Goal: Task Accomplishment & Management: Use online tool/utility

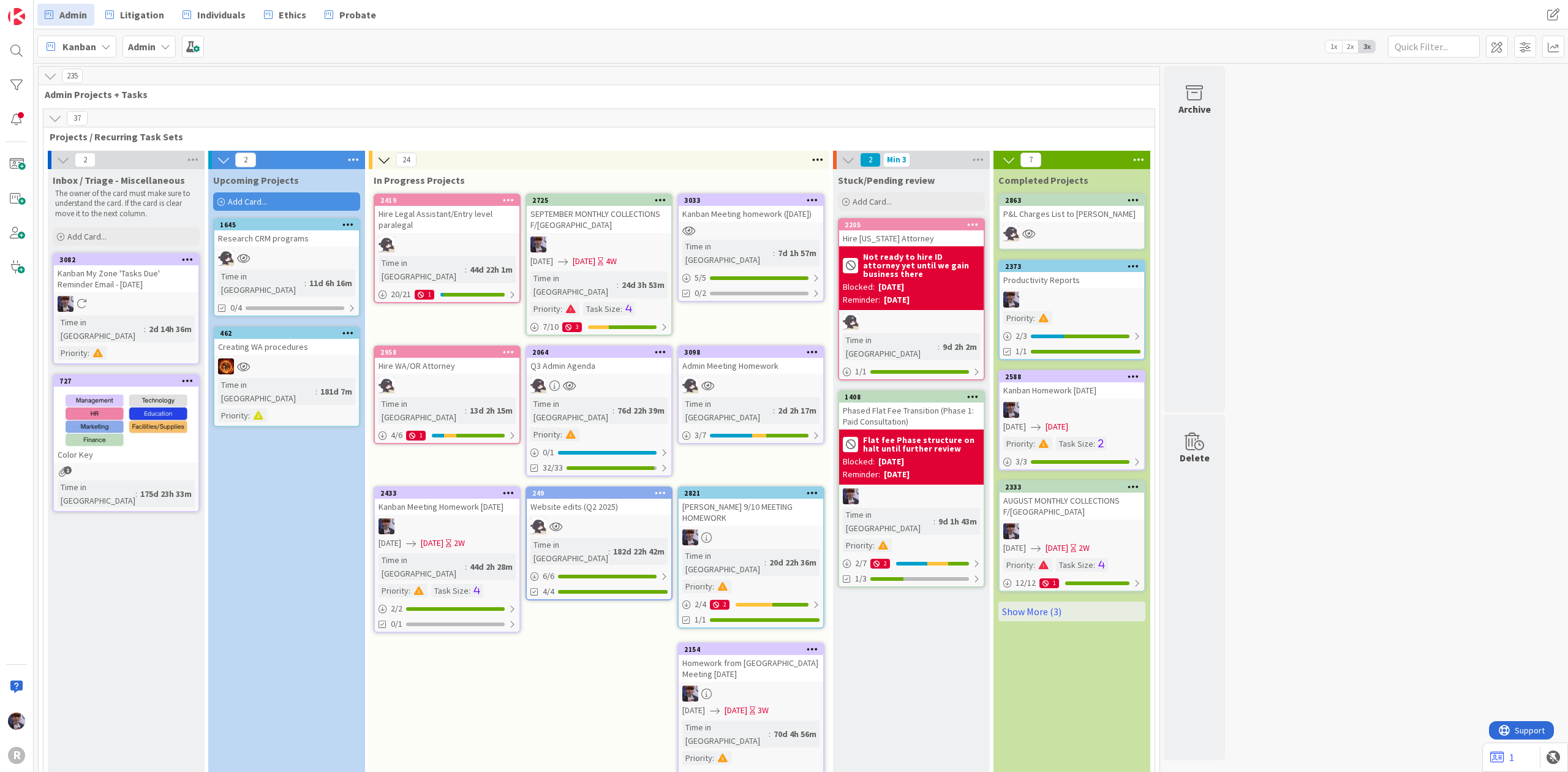
scroll to position [2591, 0]
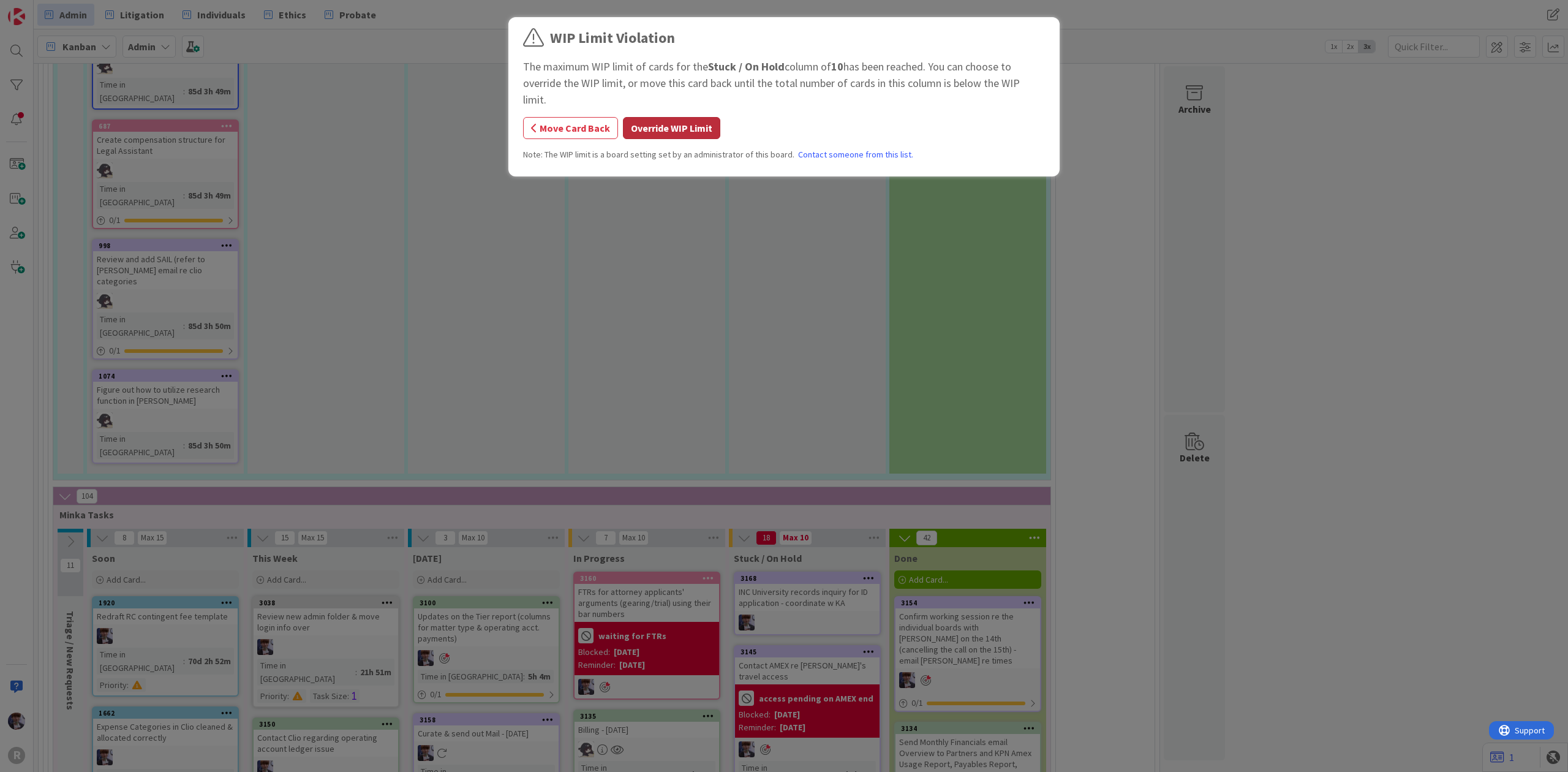
click at [679, 117] on button "Override WIP Limit" at bounding box center [671, 128] width 97 height 22
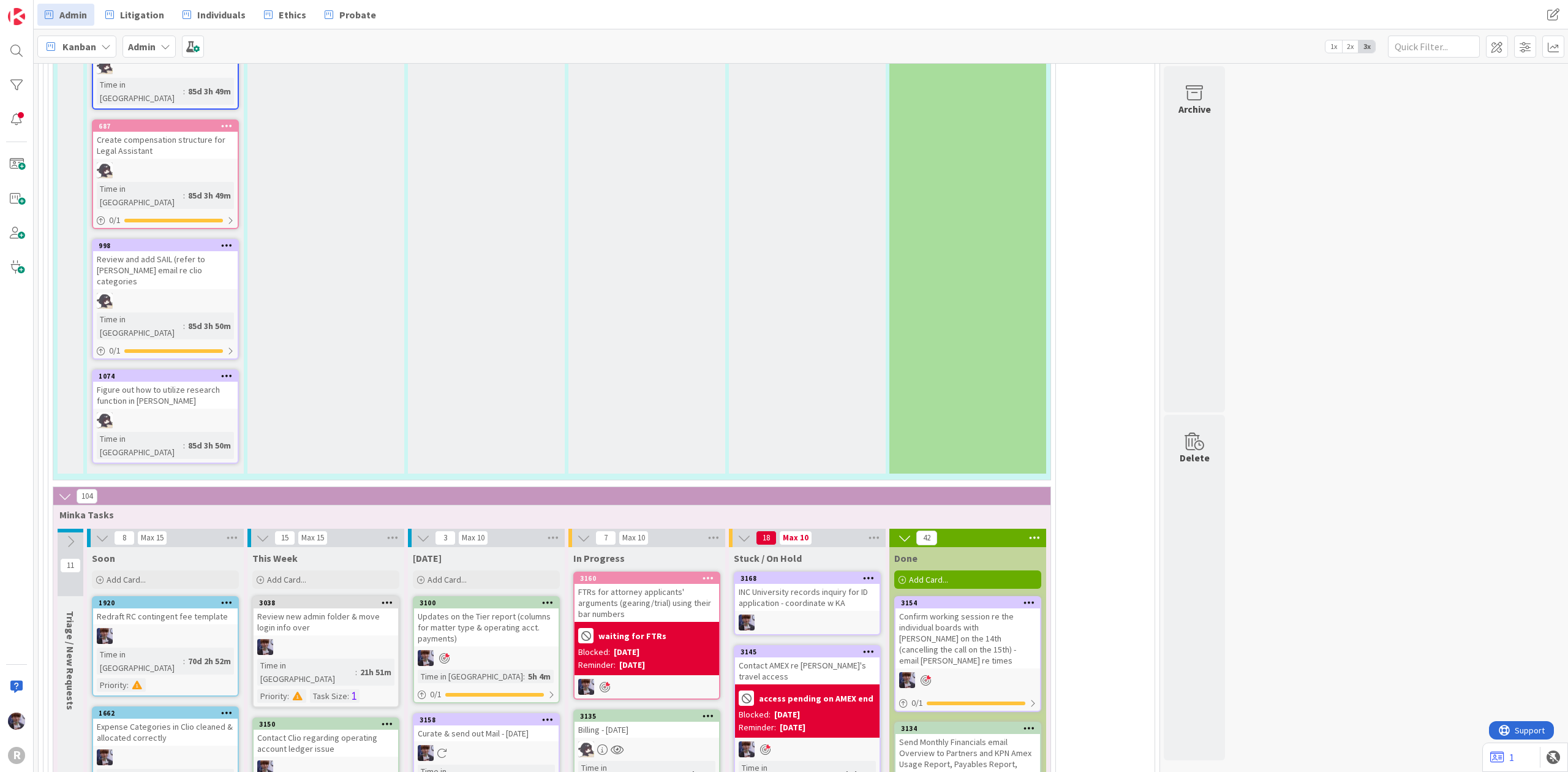
click at [768, 584] on div "INC University records inquiry for ID application - coordinate w KA" at bounding box center [807, 597] width 145 height 27
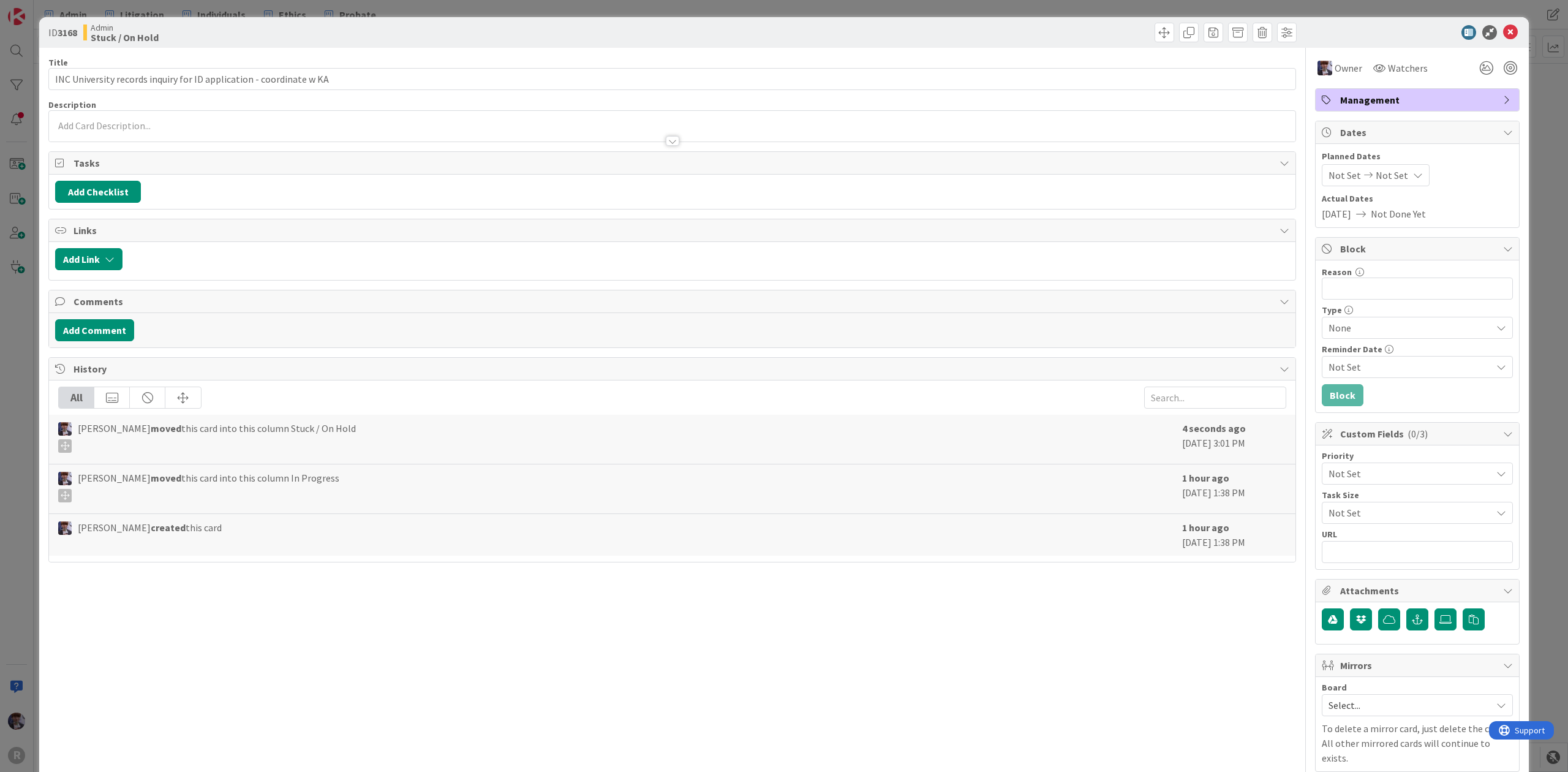
drag, startPoint x: 1360, startPoint y: 302, endPoint x: 1363, endPoint y: 296, distance: 6.7
click at [1361, 299] on div "Reason 0 / 256 Type None Reminder Date Not Set Block" at bounding box center [1417, 336] width 204 height 152
click at [1363, 298] on input "Reason" at bounding box center [1417, 288] width 191 height 22
type input "waiting for response from Uni"
click at [1326, 397] on button "Block" at bounding box center [1342, 395] width 42 height 22
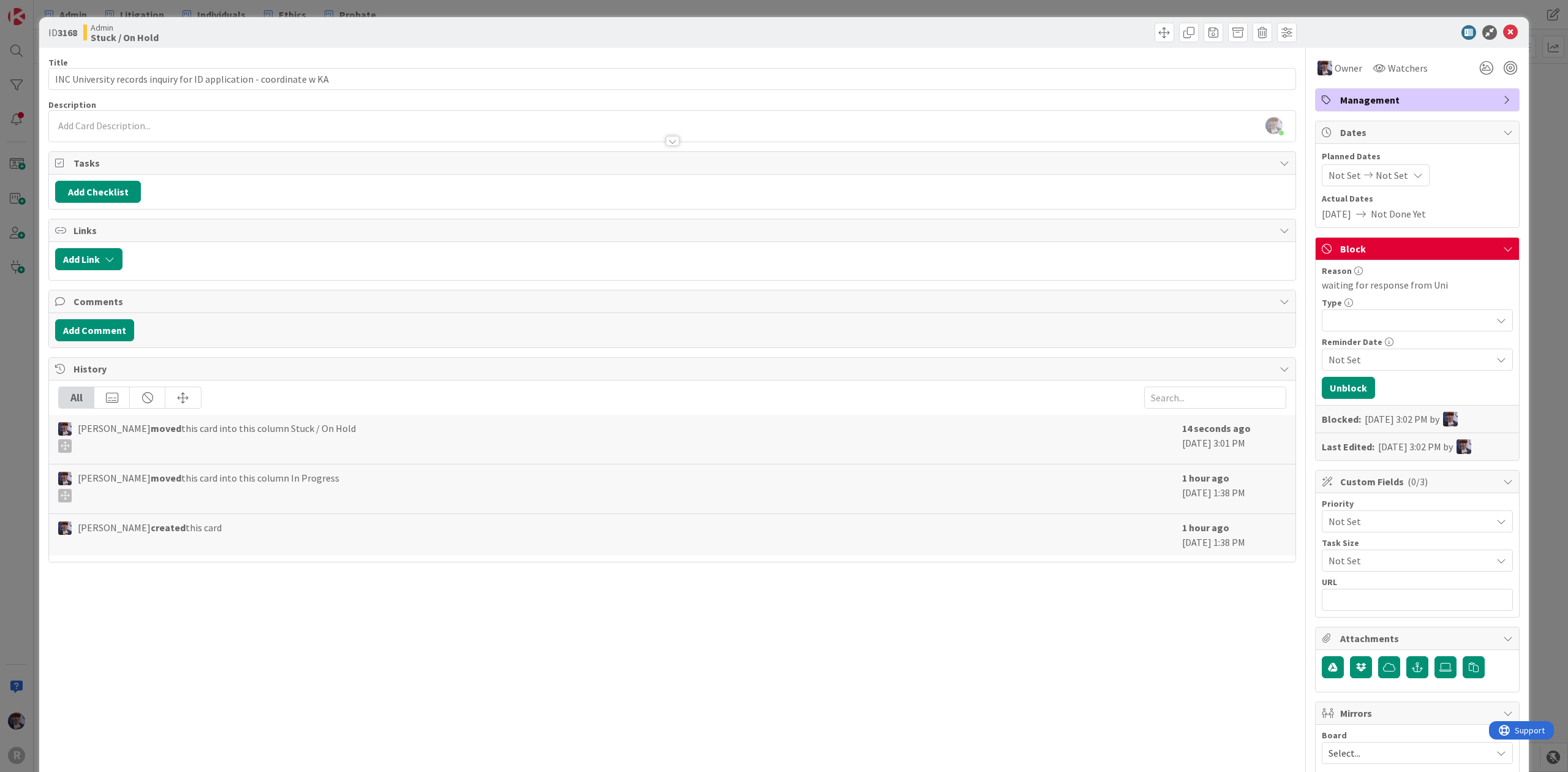
click at [1518, 184] on div "ID 3168 Admin Stuck / On Hold Title 67 / 128 INC University records inquiry for…" at bounding box center [784, 386] width 1568 height 772
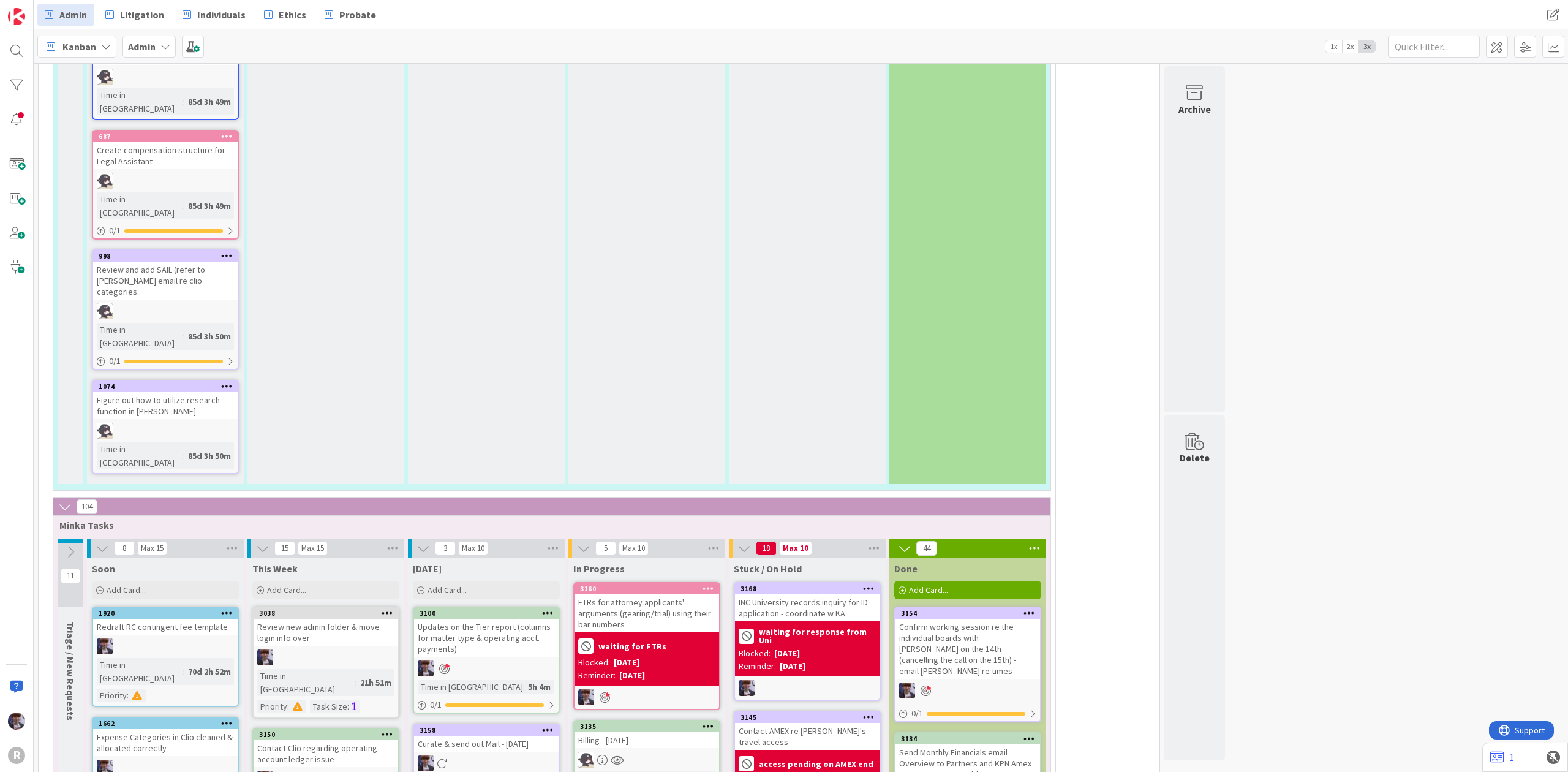
scroll to position [2532, 0]
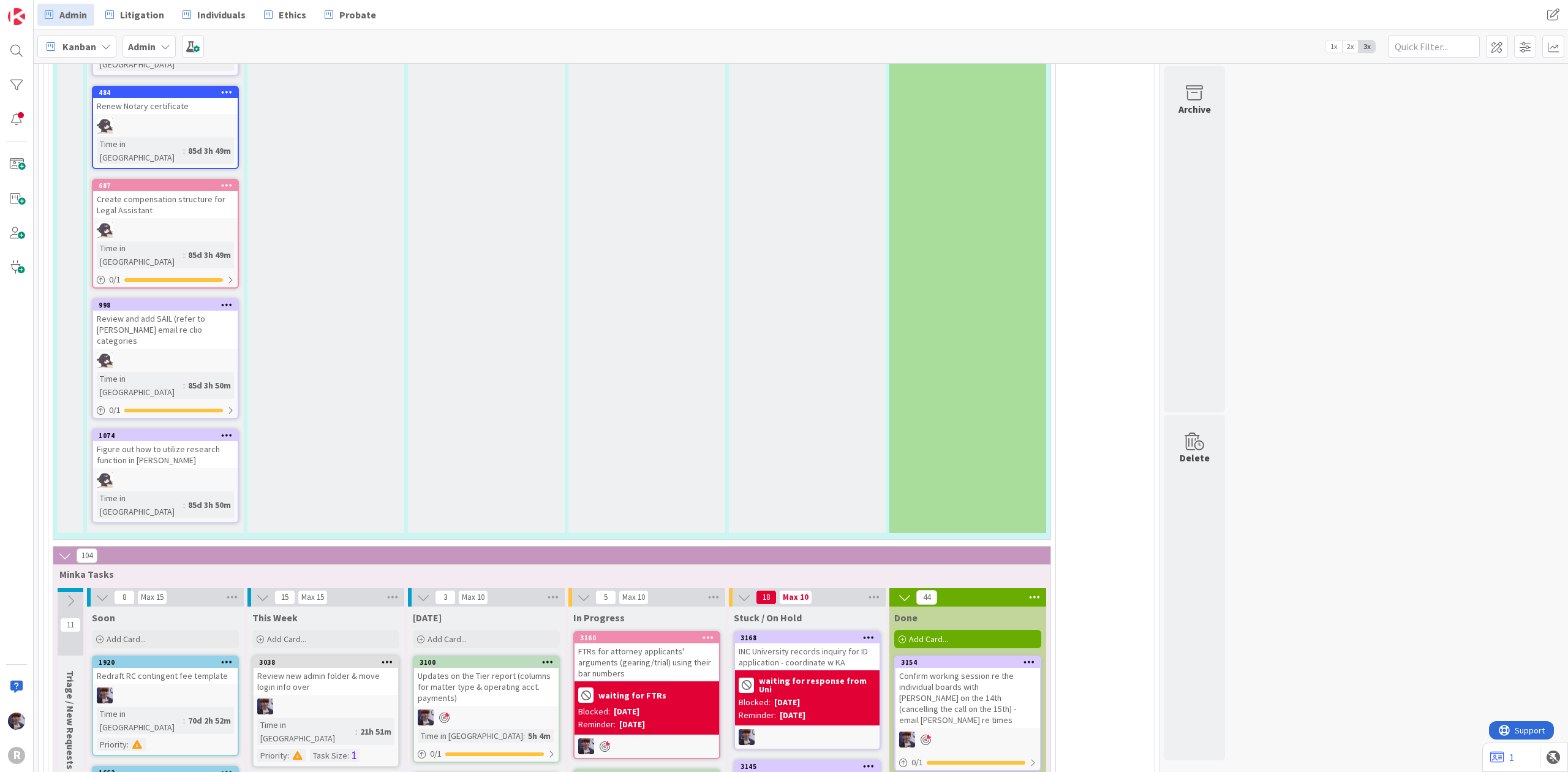
click at [472, 606] on div "[DATE] Add Card... Template Not Set Title 0 / 128 Label Management Show Less...…" at bounding box center [486, 629] width 157 height 44
click at [470, 630] on div "Add Card..." at bounding box center [486, 639] width 147 height 18
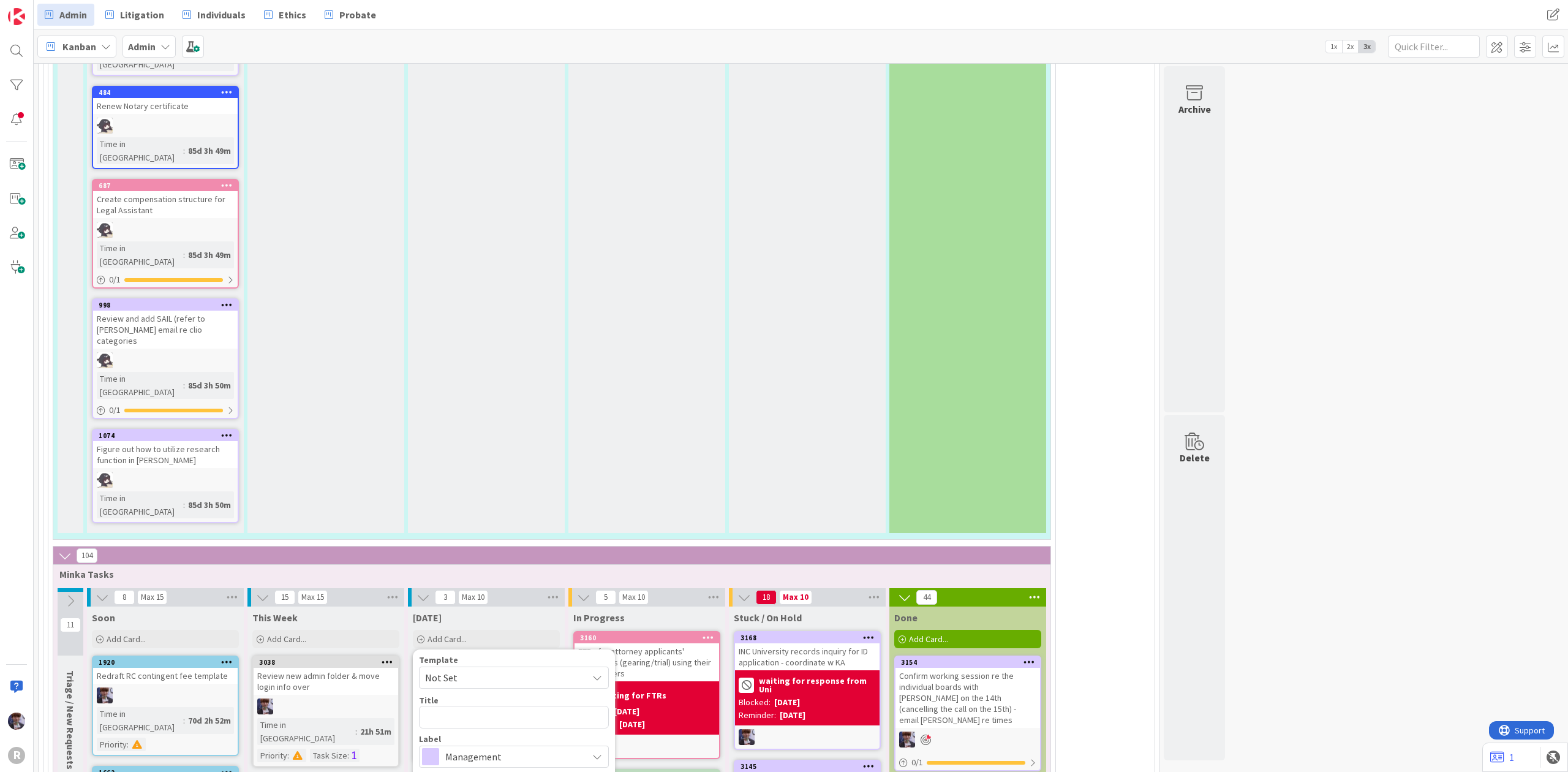
click at [482, 655] on div "Template Not Set" at bounding box center [513, 671] width 190 height 33
click at [479, 669] on span "Not Set" at bounding box center [502, 678] width 153 height 16
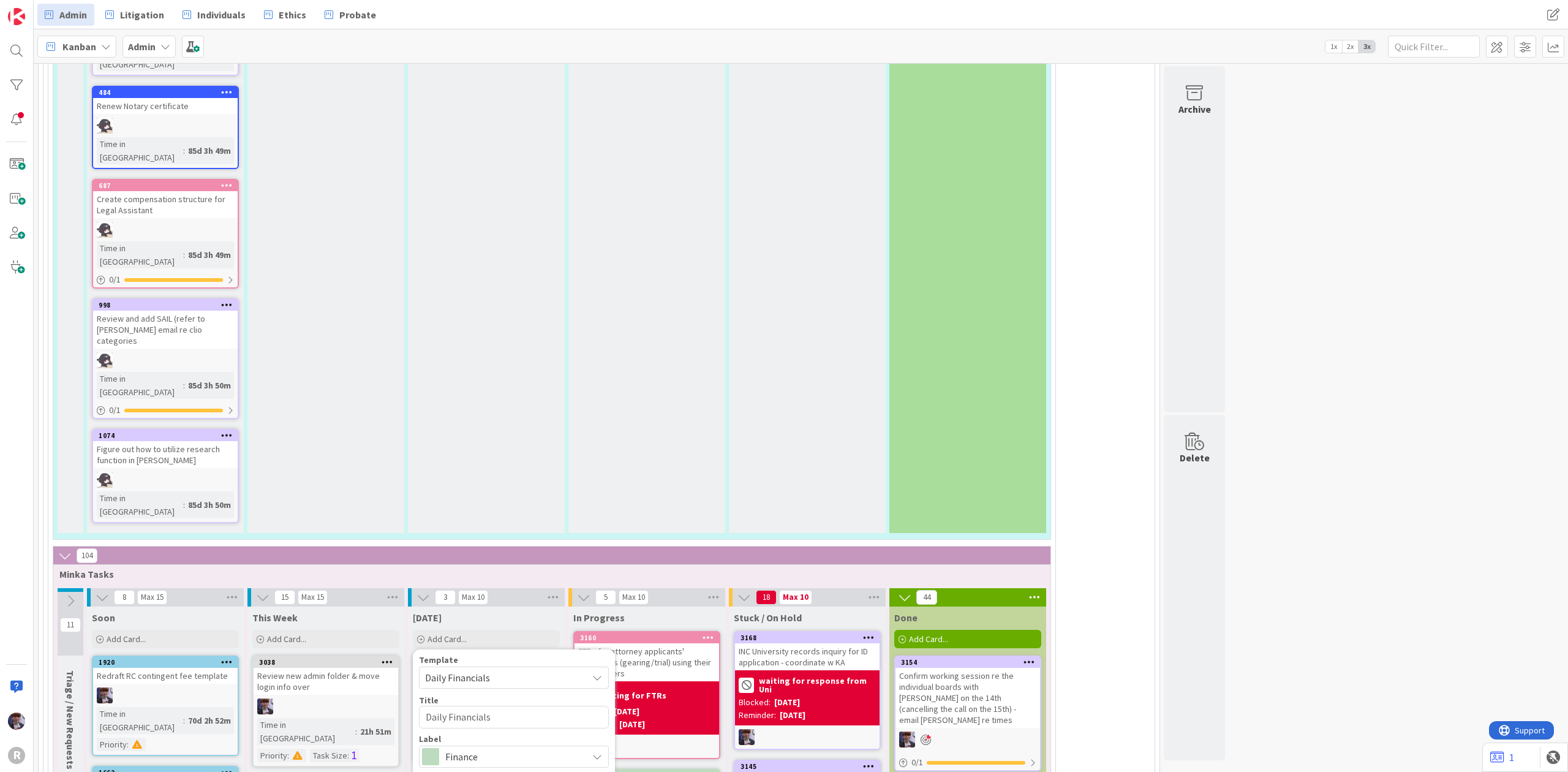
type textarea "x"
click at [492, 669] on span "Daily Financials" at bounding box center [502, 678] width 153 height 16
click at [523, 669] on span "Daily Financials" at bounding box center [502, 678] width 153 height 16
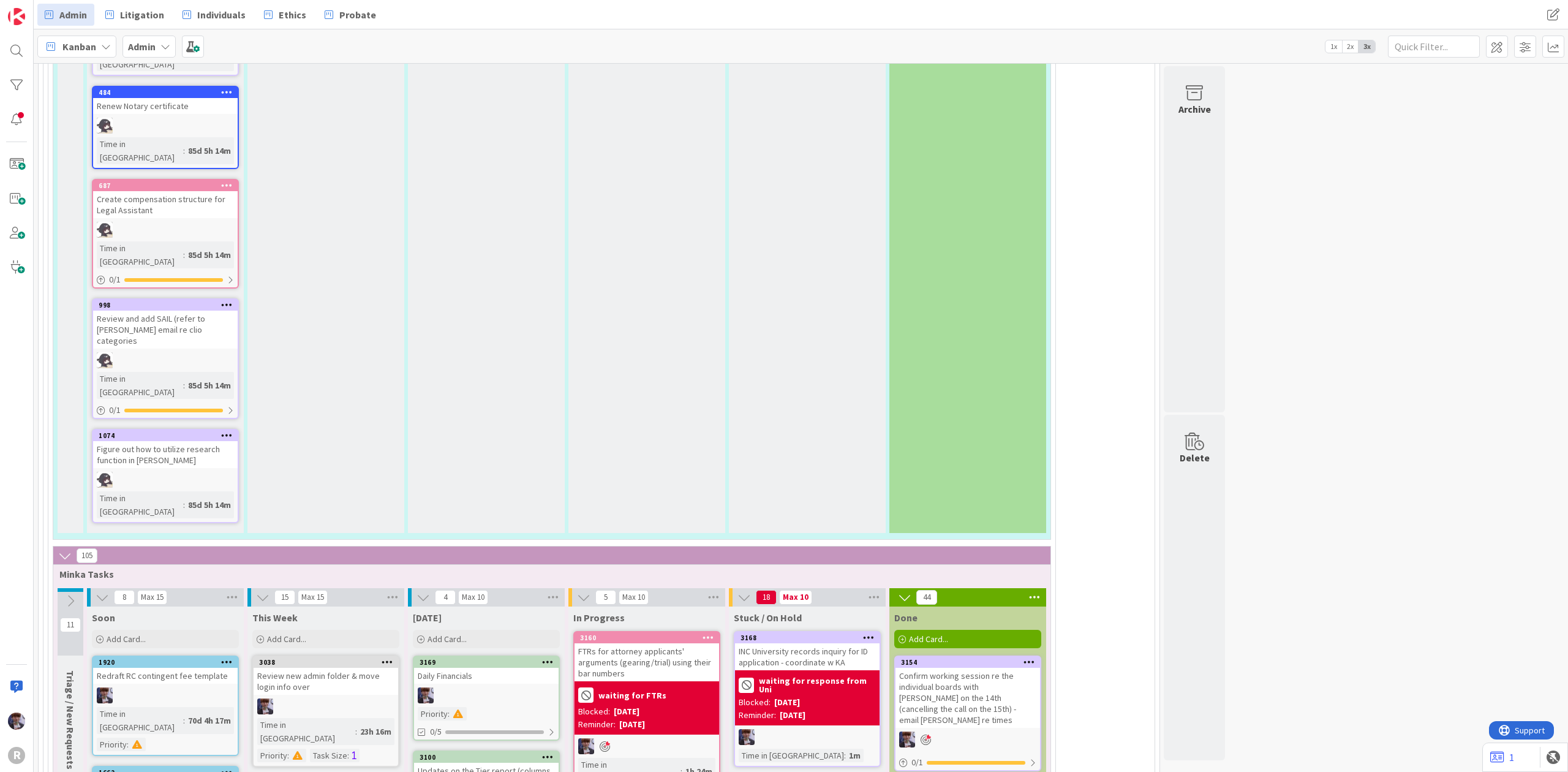
click at [478, 668] on div "Daily Financials" at bounding box center [486, 676] width 145 height 16
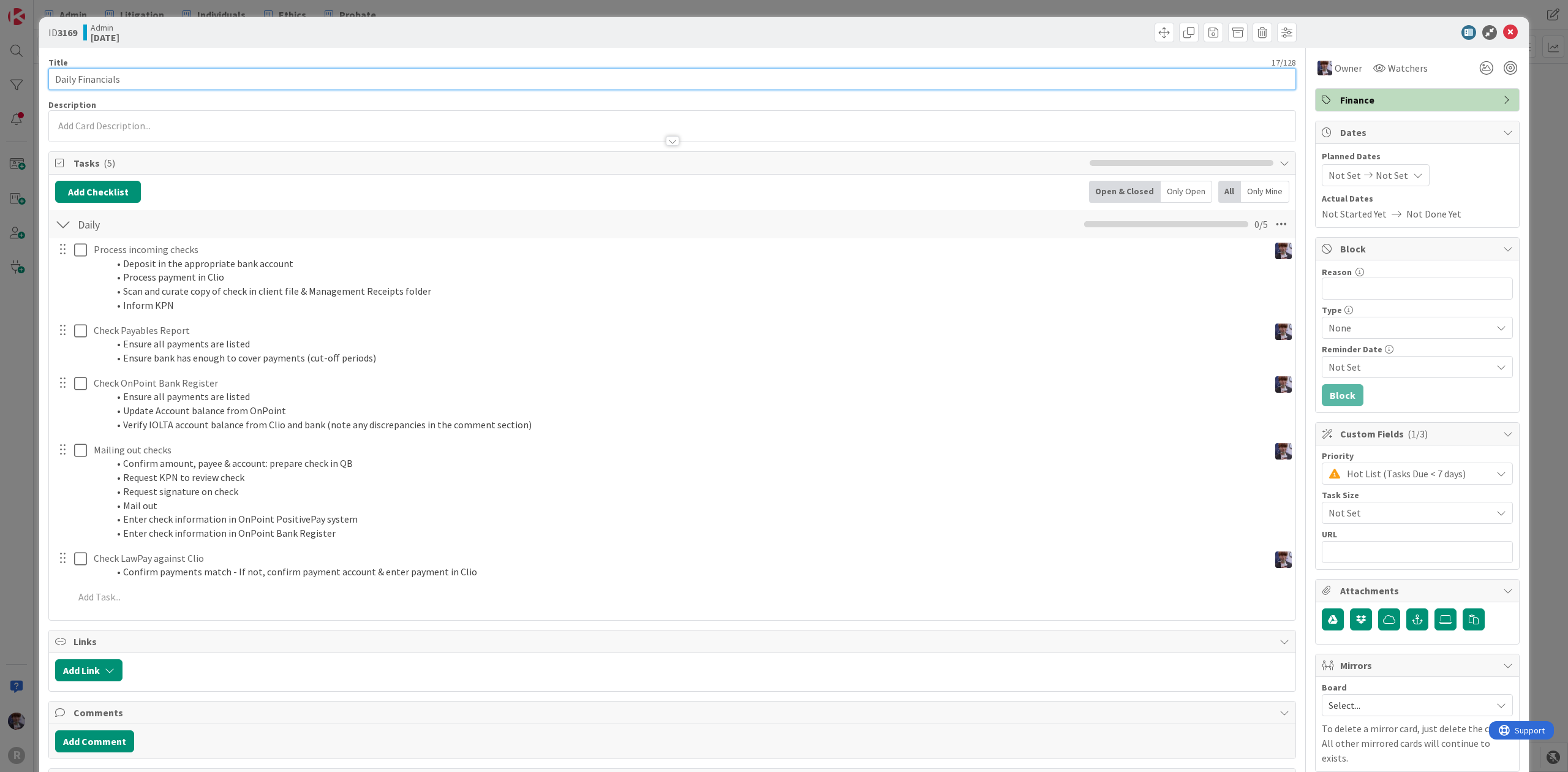
click at [226, 81] on input "Daily Financials" at bounding box center [672, 78] width 1247 height 22
type input "Daily Financials [DATE]"
click at [40, 328] on div "ID 3169 Admin [DATE] Title 22 / 128 Daily Financials [DATE] Description [PERSON…" at bounding box center [784, 450] width 1490 height 866
click at [19, 354] on div "ID 3169 Admin [DATE] Title 22 / 128 Daily Financials [DATE] Description [PERSON…" at bounding box center [784, 386] width 1568 height 772
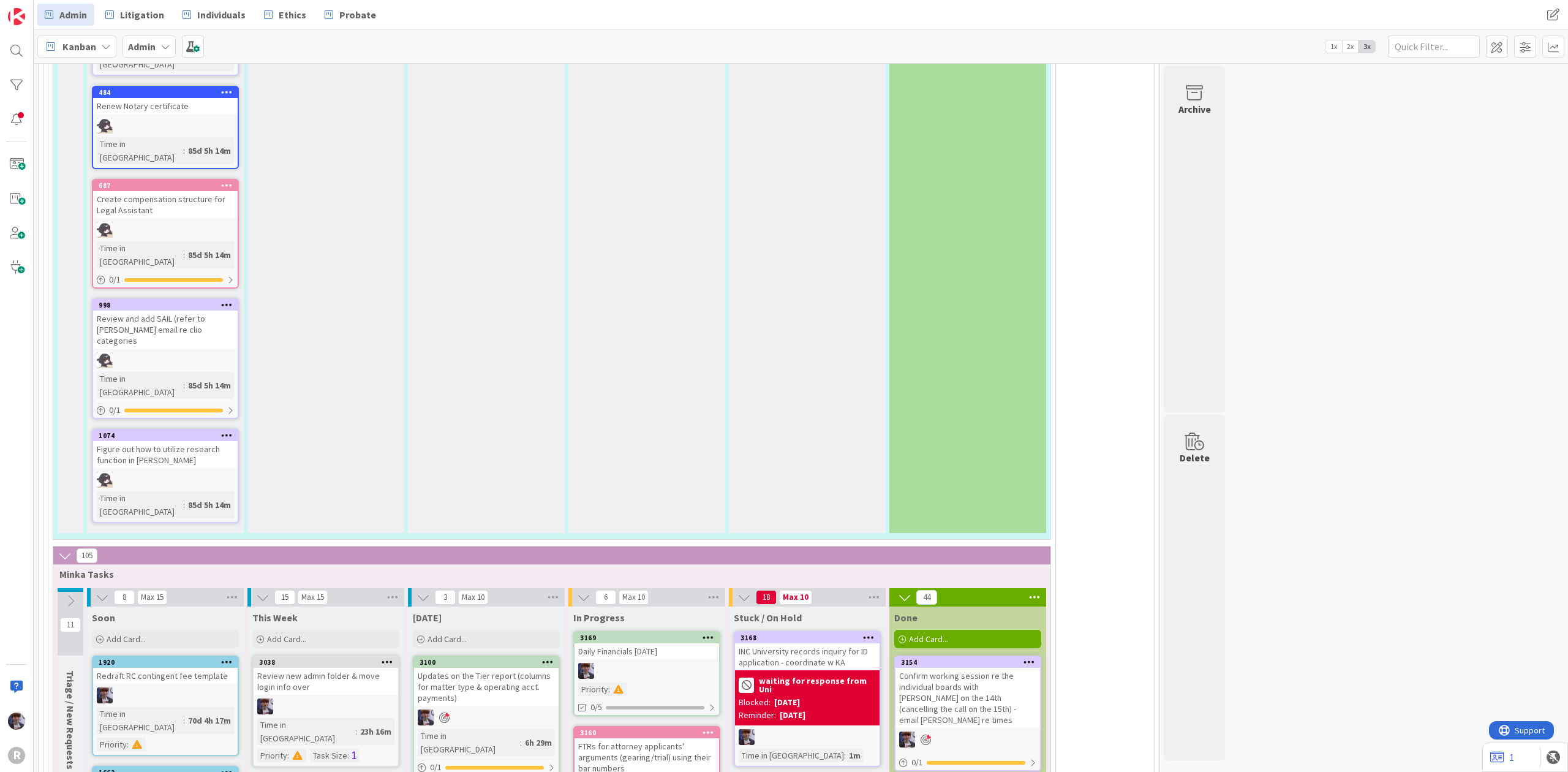
click at [658, 643] on div "Daily Financials [DATE]" at bounding box center [647, 651] width 145 height 16
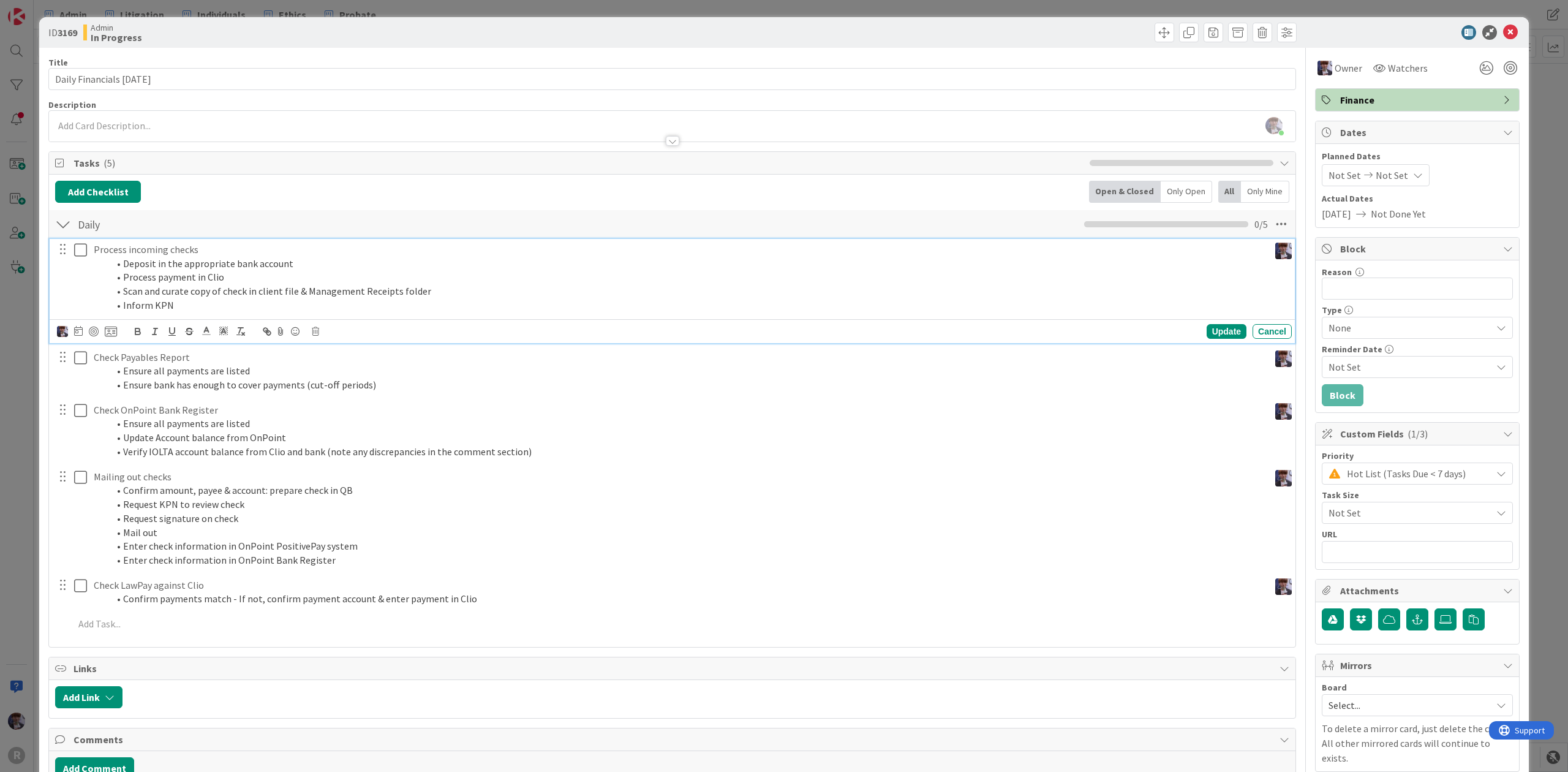
click at [124, 253] on p "Process incoming checks" at bounding box center [679, 249] width 1170 height 14
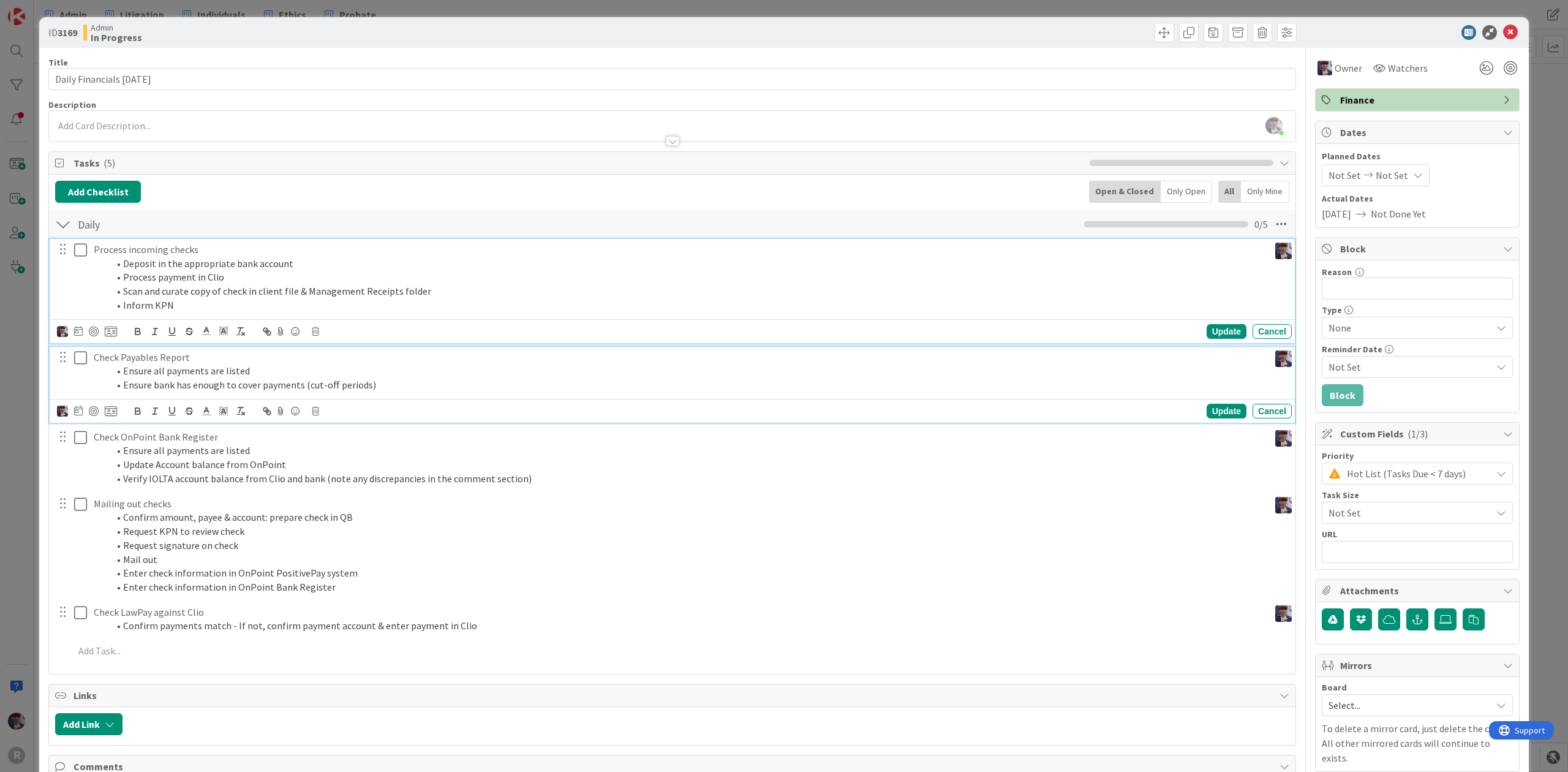
click at [135, 361] on p "Check Payables Report" at bounding box center [679, 357] width 1170 height 14
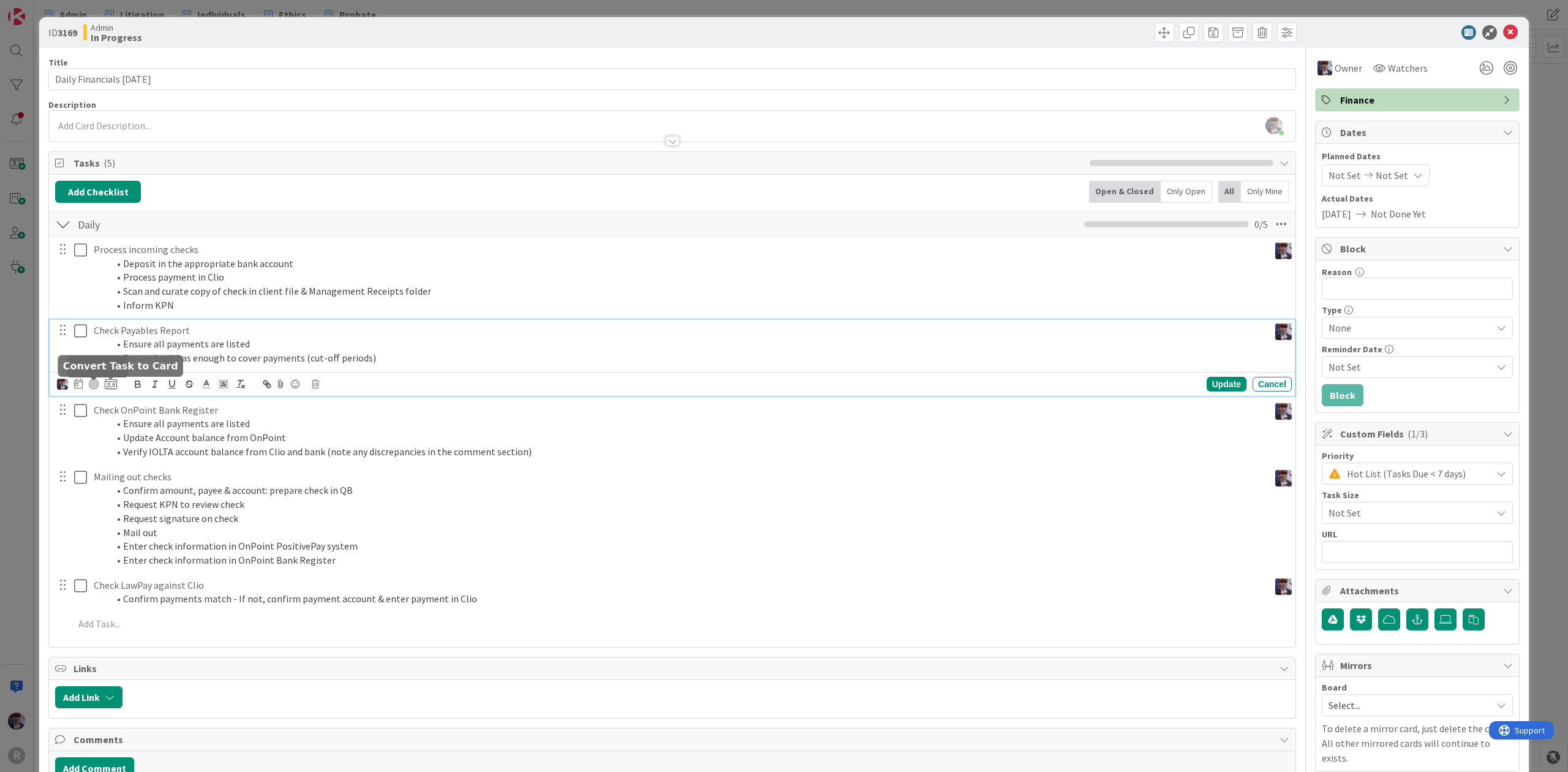
click at [111, 385] on icon at bounding box center [111, 384] width 12 height 11
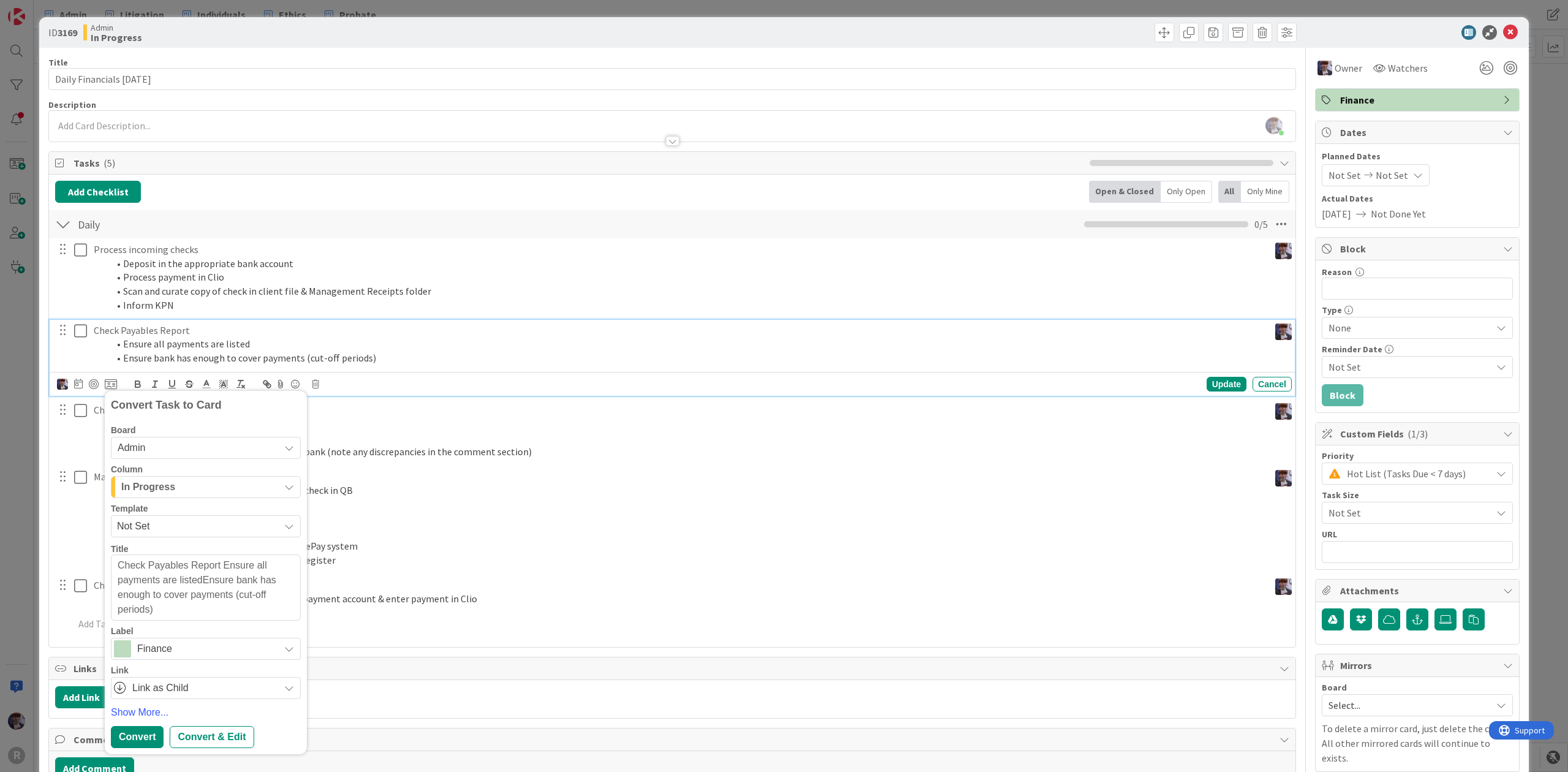
click at [170, 497] on div "In Progress" at bounding box center [198, 487] width 161 height 19
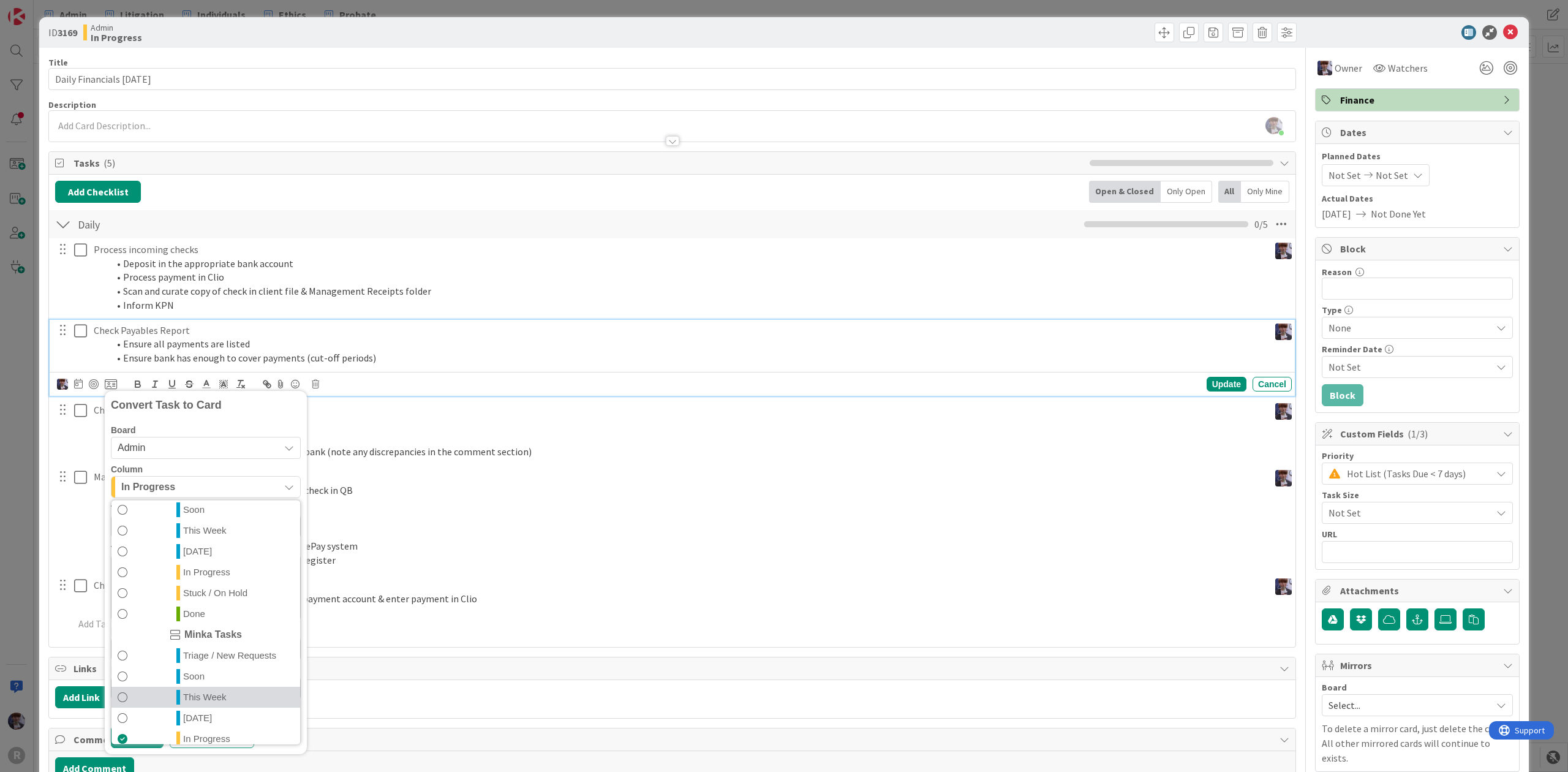
scroll to position [287, 0]
click at [201, 669] on span "[DATE]" at bounding box center [197, 666] width 29 height 15
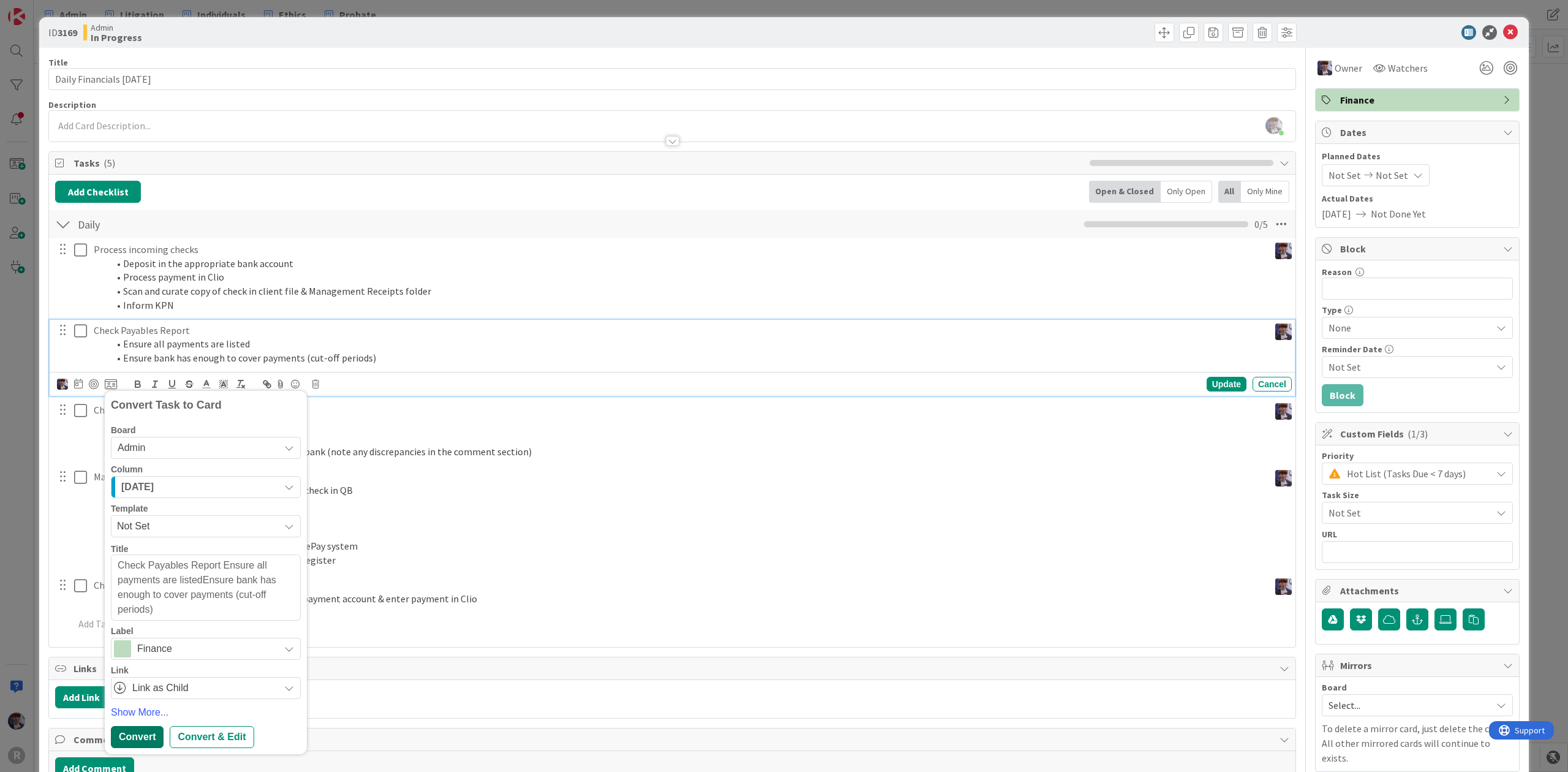
click at [139, 736] on div "Convert" at bounding box center [137, 736] width 53 height 22
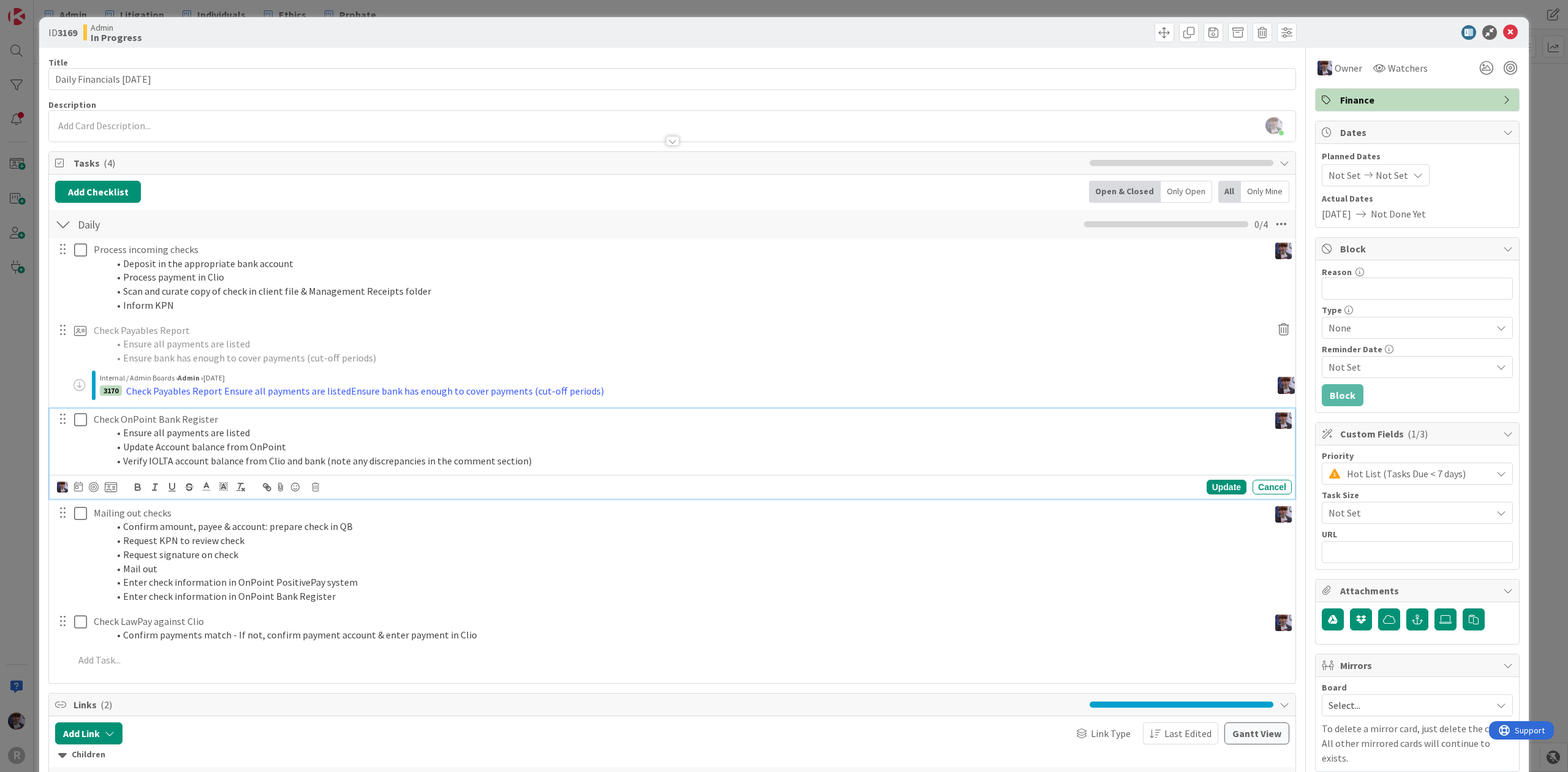
click at [155, 434] on li "Ensure all payments are listed" at bounding box center [686, 432] width 1155 height 14
click at [111, 489] on icon at bounding box center [111, 487] width 12 height 11
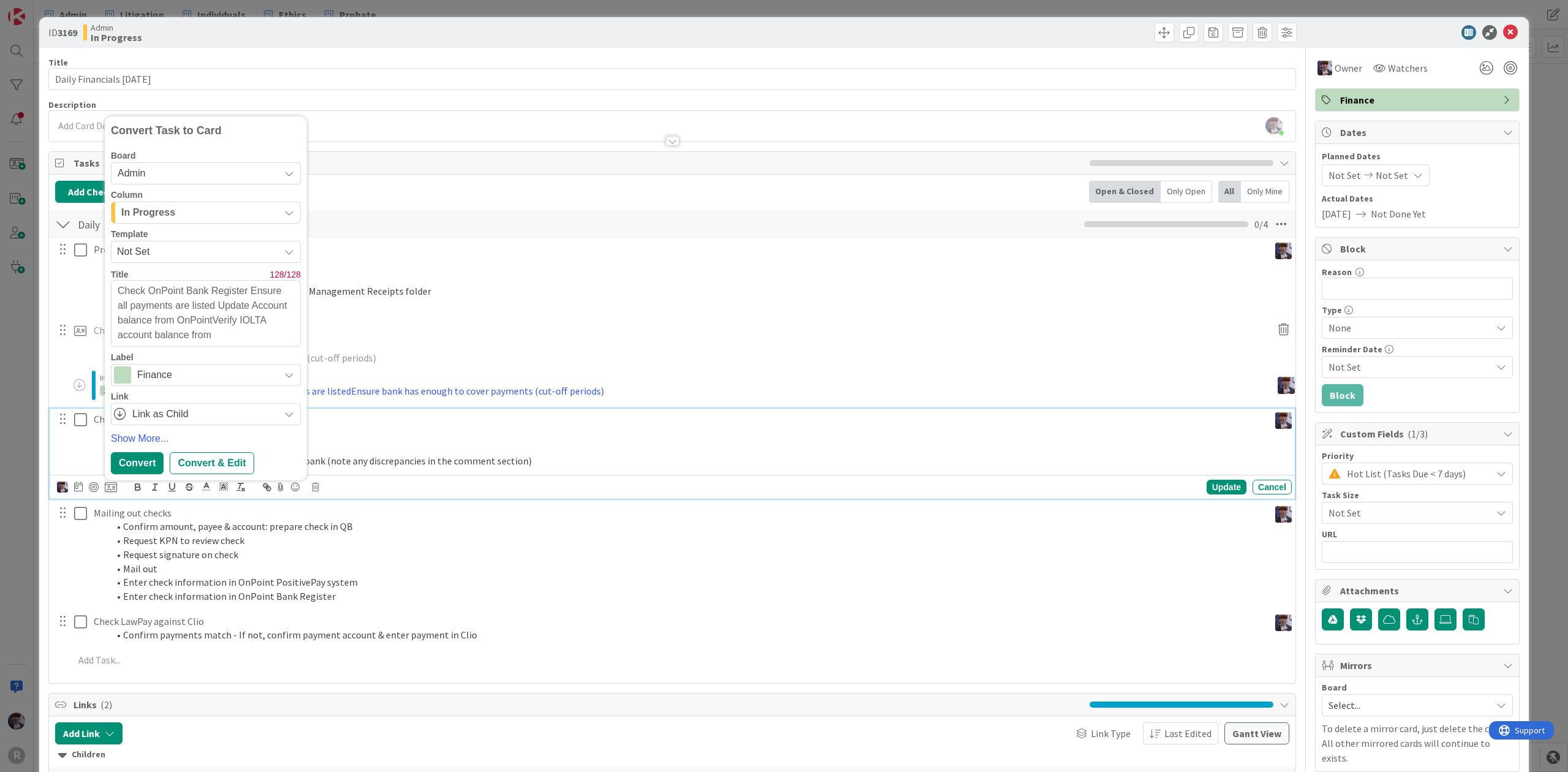
click at [197, 212] on div "In Progress" at bounding box center [198, 212] width 161 height 19
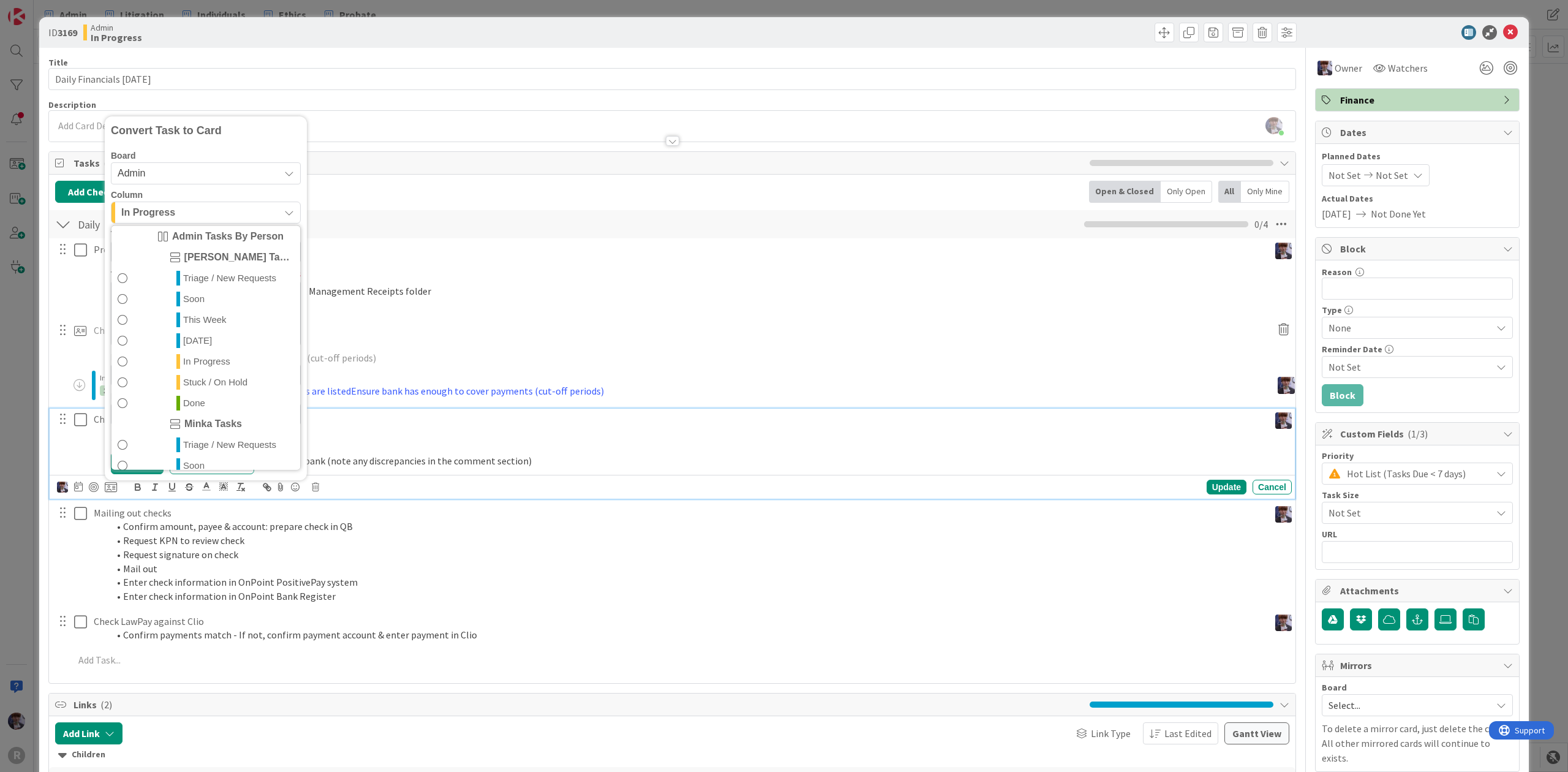
scroll to position [287, 0]
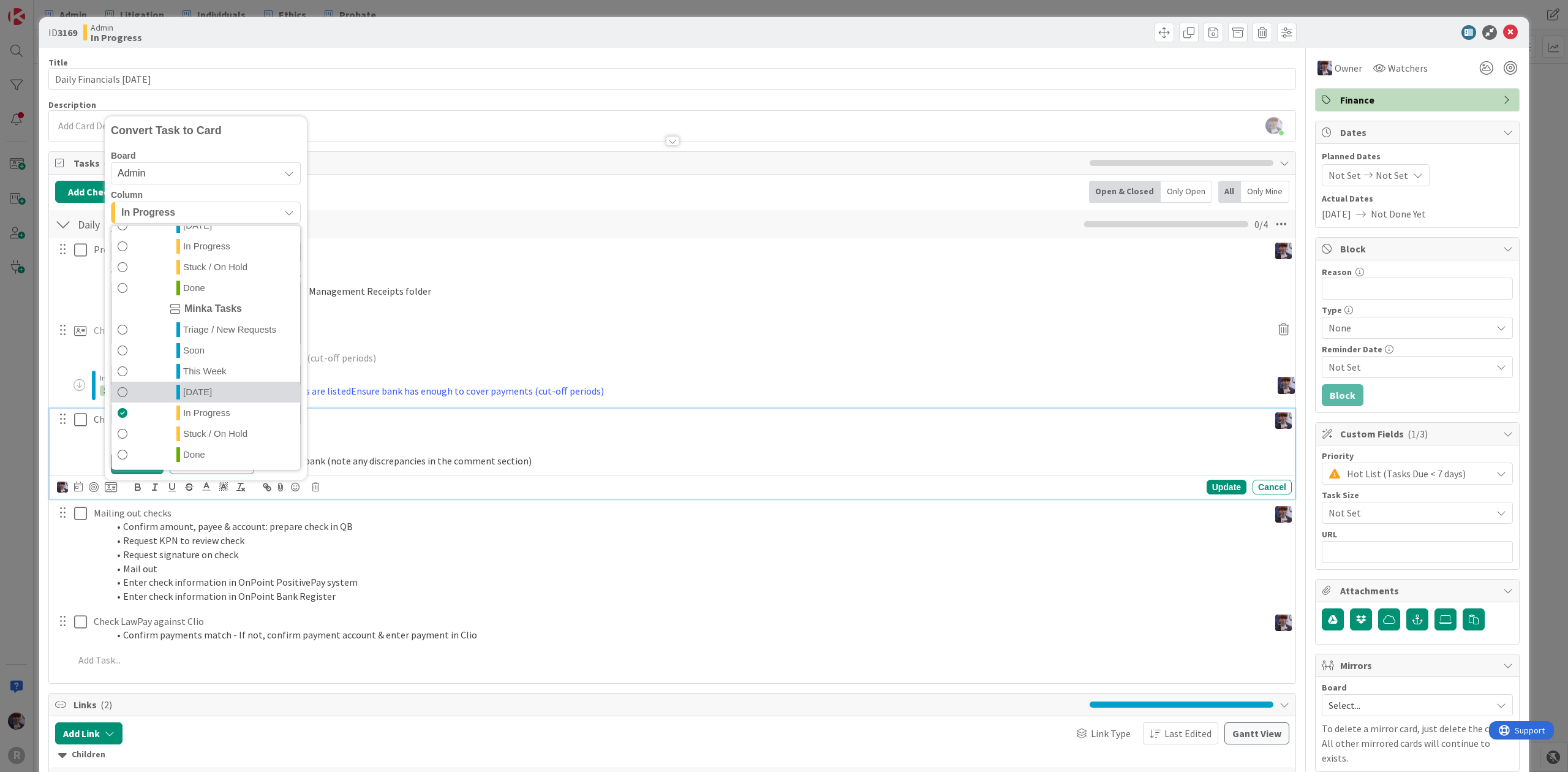
click at [209, 393] on link "[DATE]" at bounding box center [206, 392] width 189 height 21
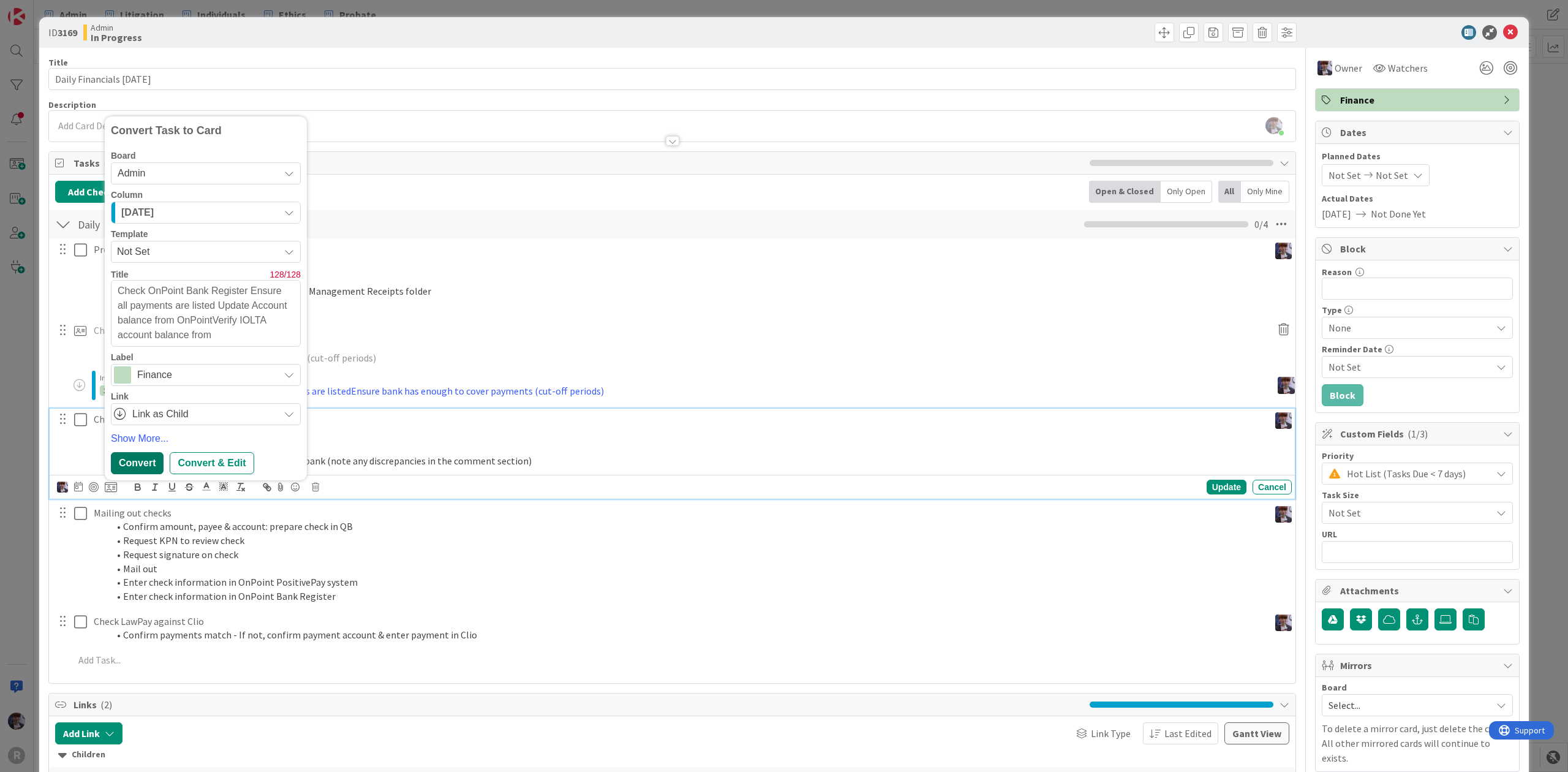
click at [140, 464] on div "Convert" at bounding box center [137, 463] width 53 height 22
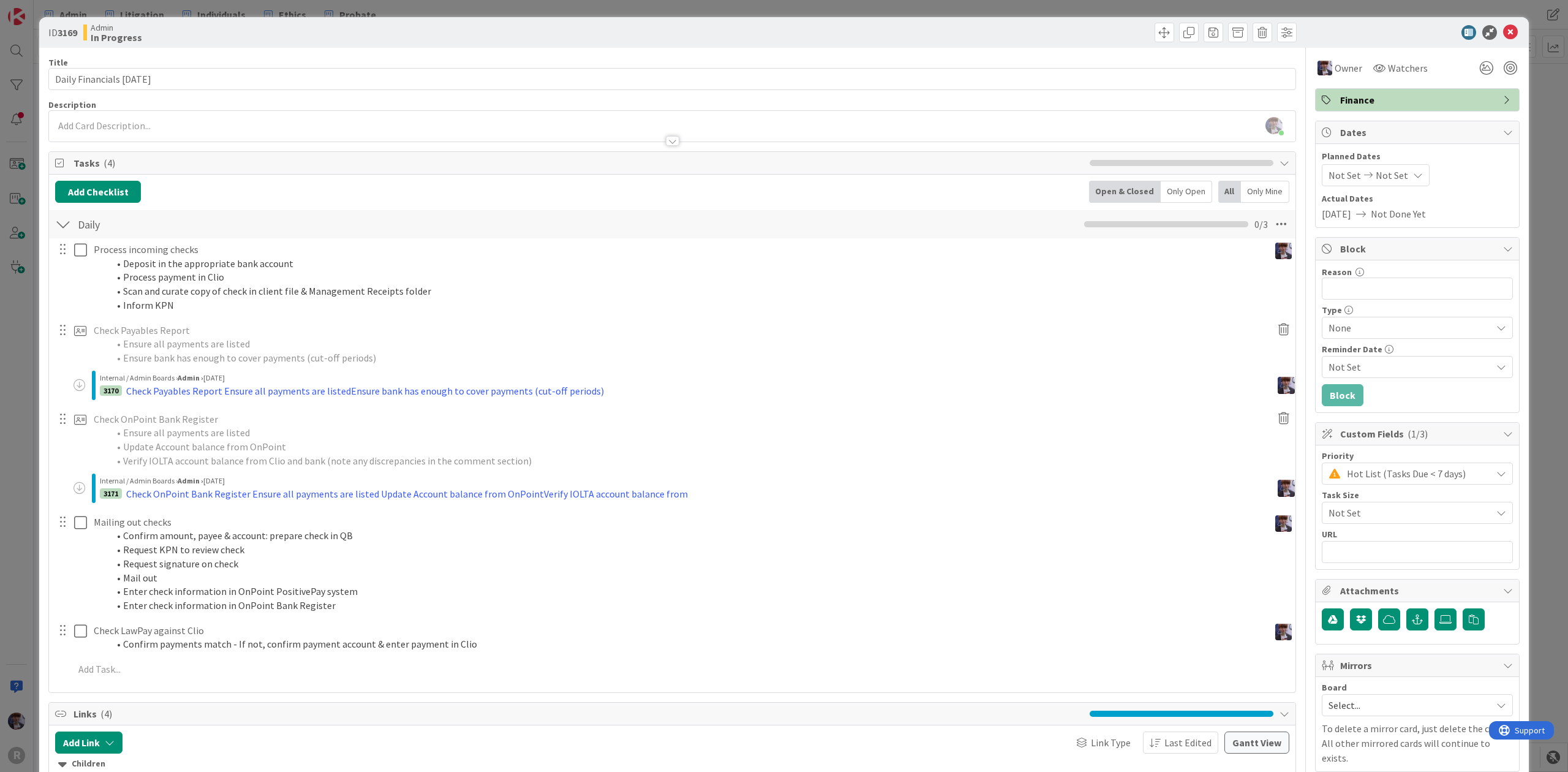
type textarea "x"
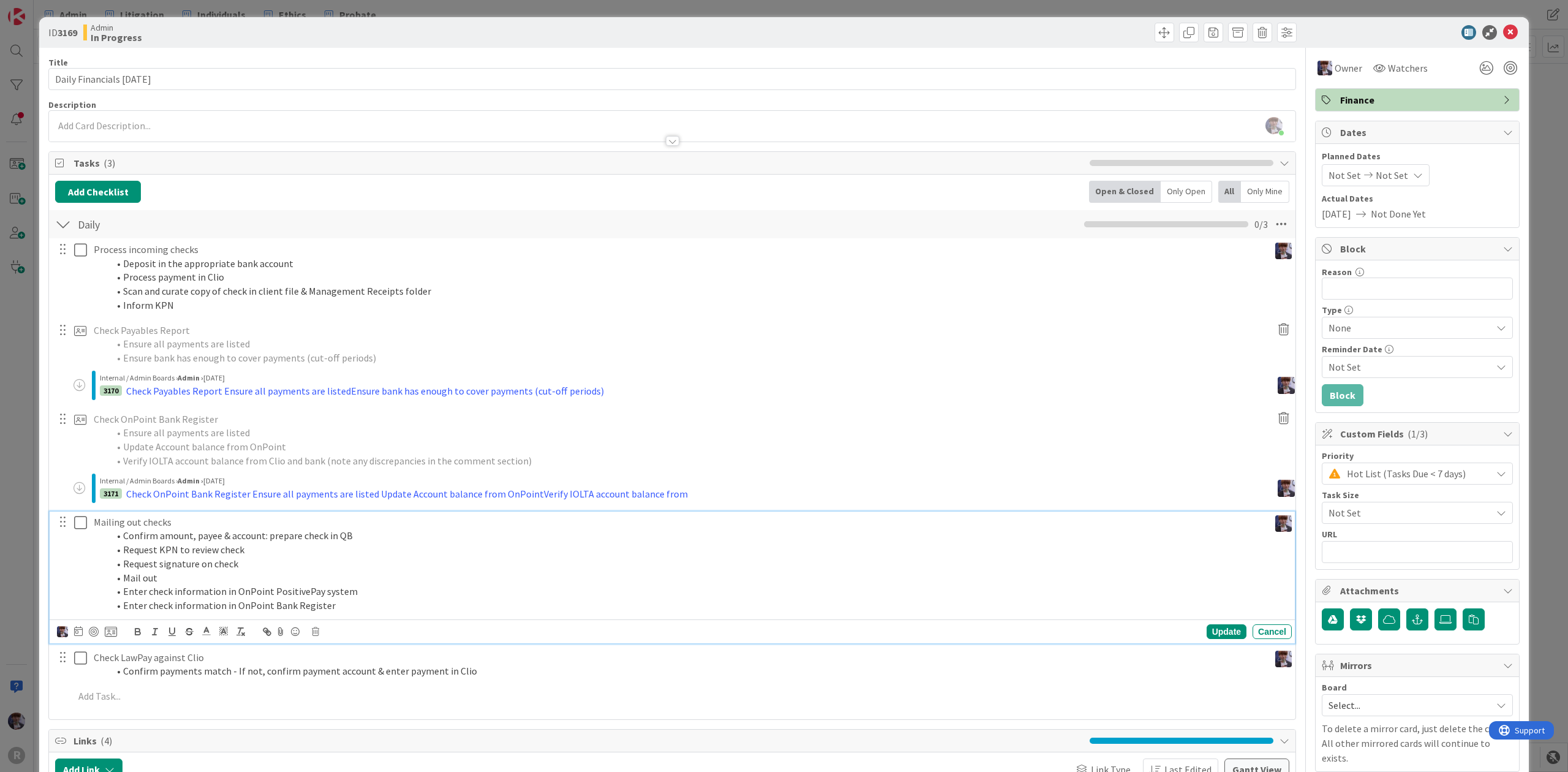
click at [168, 537] on li "Confirm amount, payee & account: prepare check in QB" at bounding box center [686, 535] width 1155 height 14
click at [186, 517] on p "Mailing out checks" at bounding box center [679, 522] width 1170 height 14
click at [240, 559] on li "Request signature on check" at bounding box center [686, 564] width 1155 height 14
click at [106, 635] on icon at bounding box center [111, 631] width 12 height 11
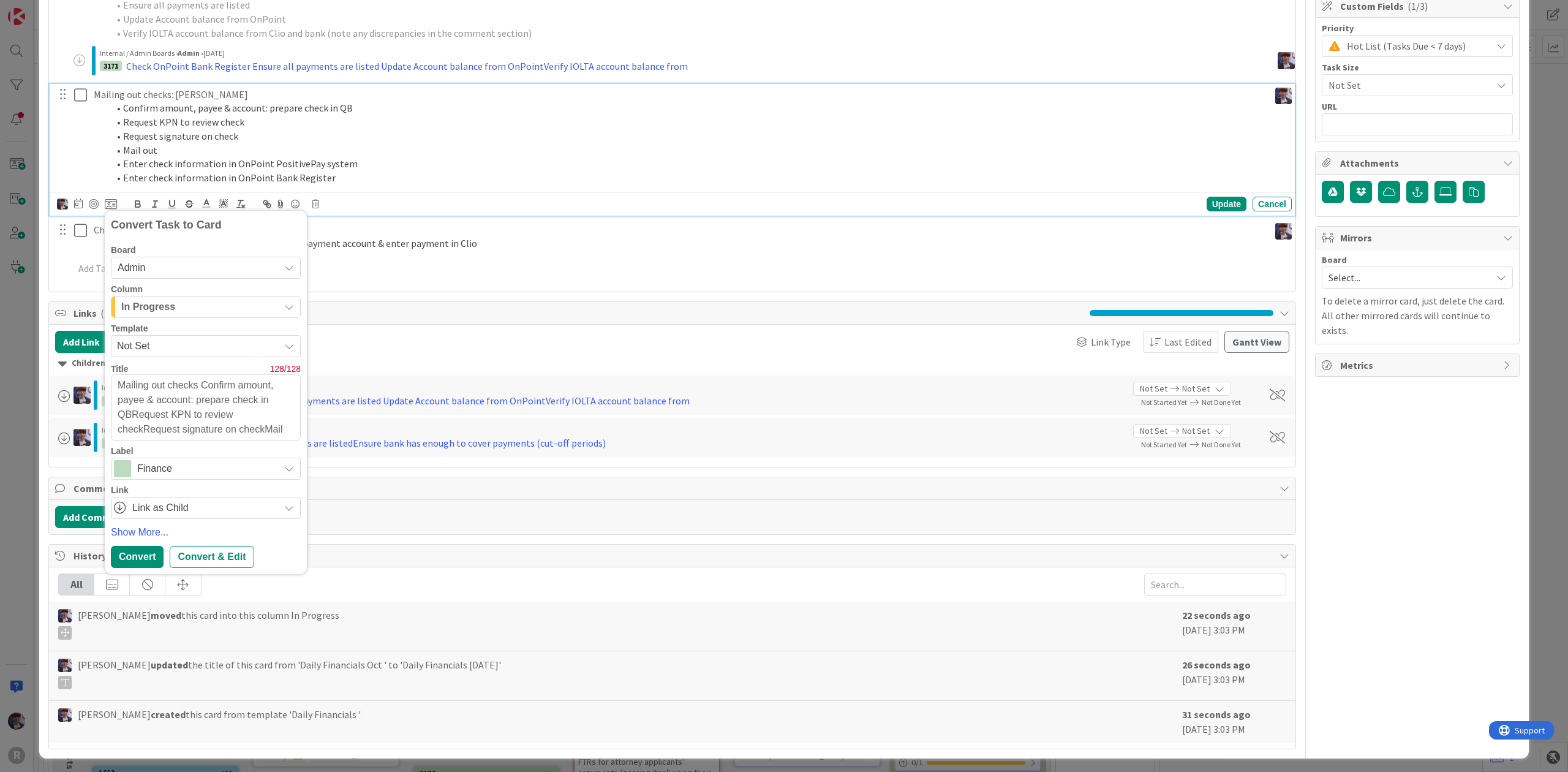
click at [149, 545] on div "Convert Task to Card Board Admin Column In Progress Template Not Set Title 128 …" at bounding box center [205, 393] width 190 height 352
click at [146, 556] on div "Convert" at bounding box center [137, 557] width 53 height 22
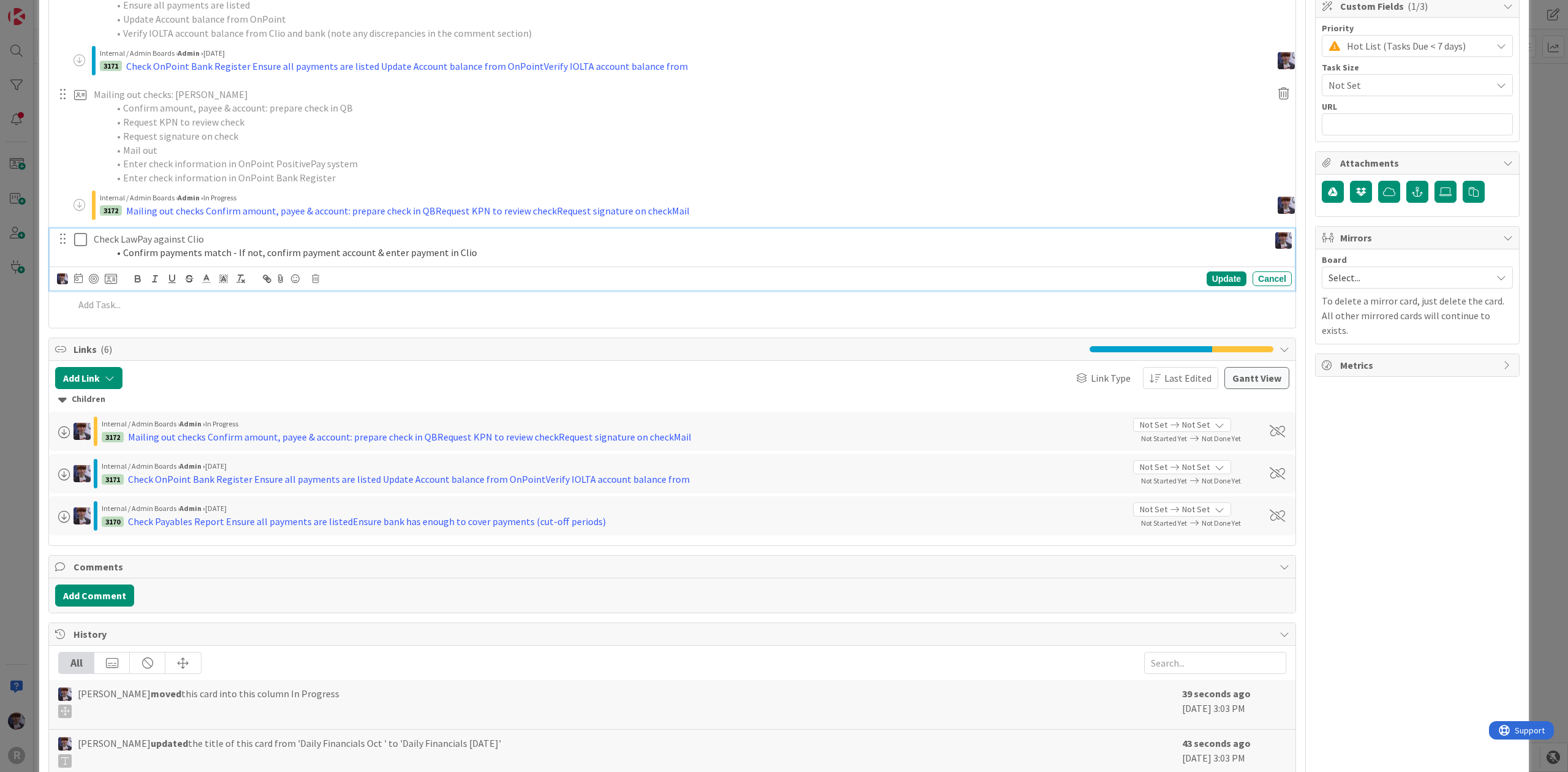
click at [169, 257] on li "Confirm payments match - If not, confirm payment account & enter payment in Clio" at bounding box center [686, 253] width 1155 height 14
click at [109, 277] on icon at bounding box center [111, 279] width 12 height 11
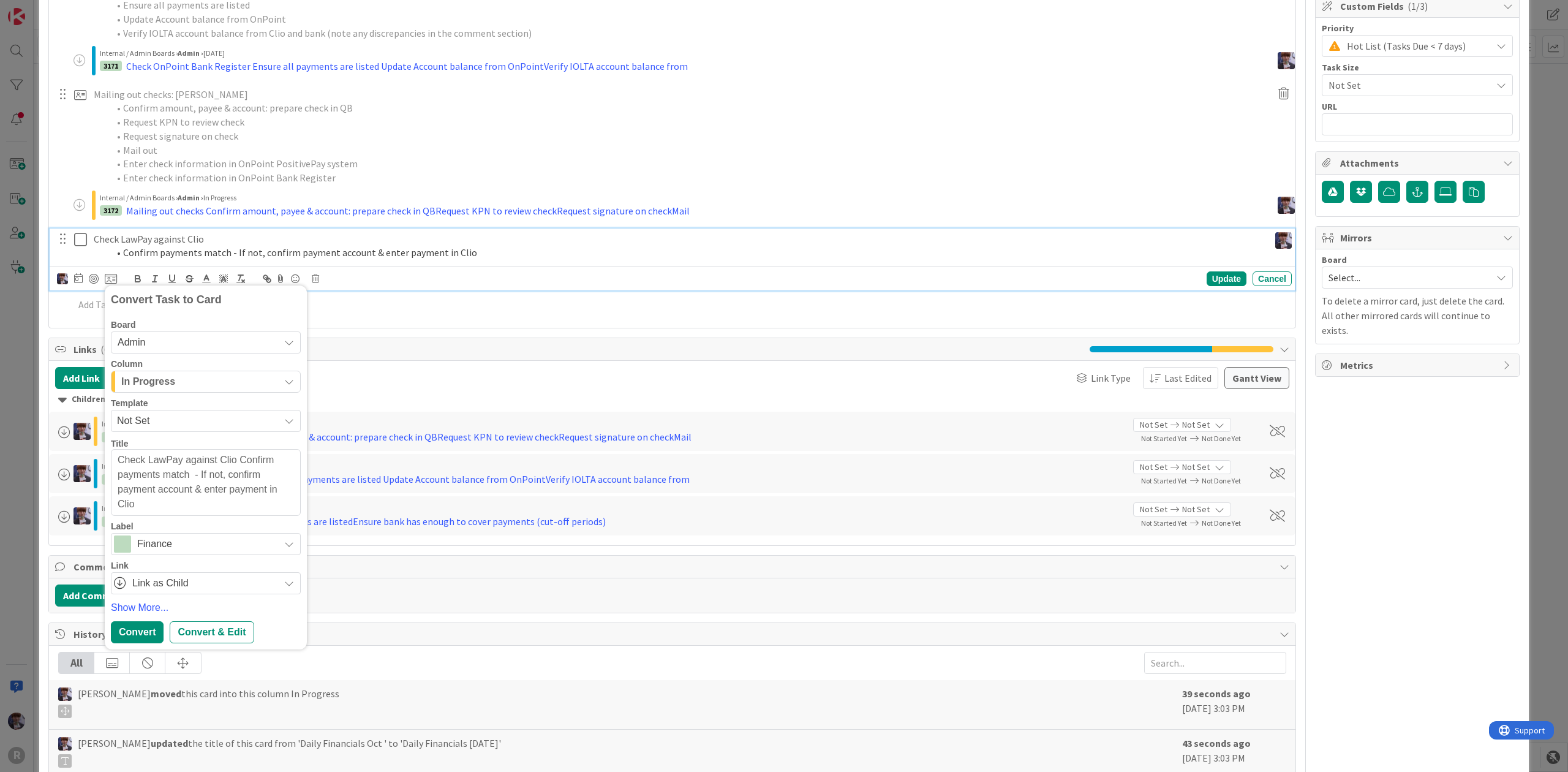
click at [188, 391] on div "In Progress" at bounding box center [198, 381] width 161 height 19
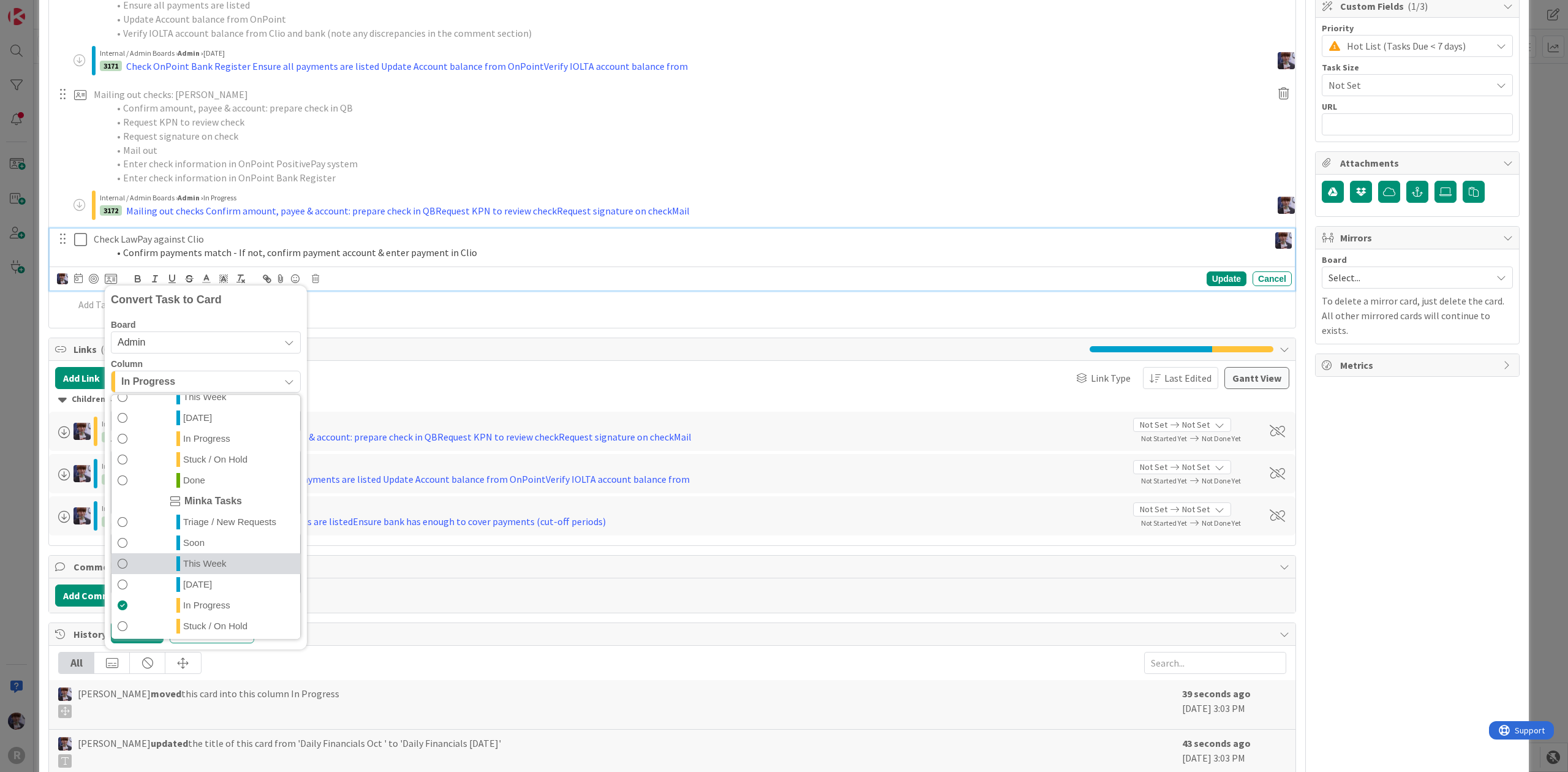
scroll to position [287, 0]
click at [194, 582] on span "In Progress" at bounding box center [206, 582] width 47 height 15
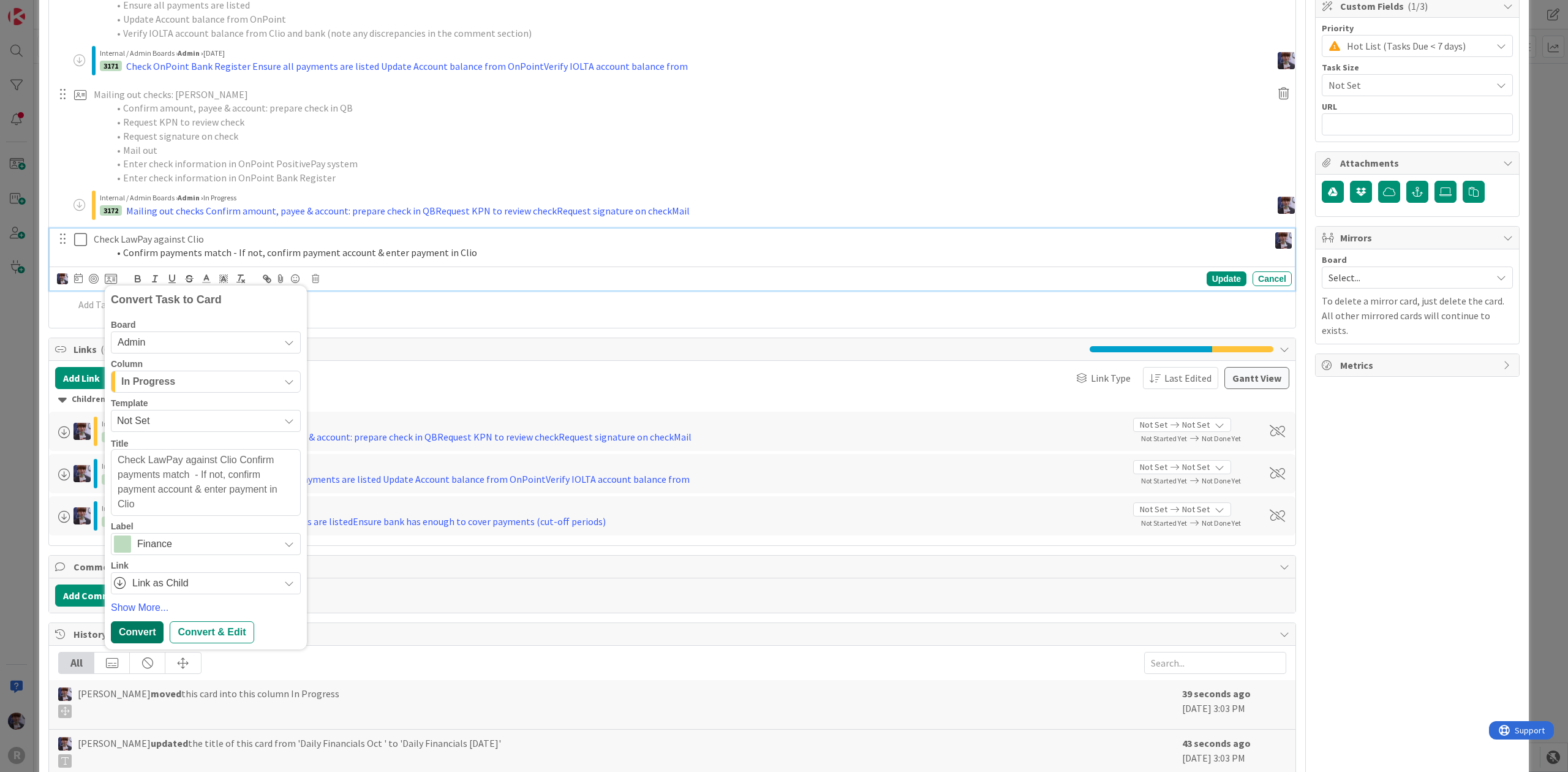
click at [118, 630] on div "Convert" at bounding box center [137, 632] width 53 height 22
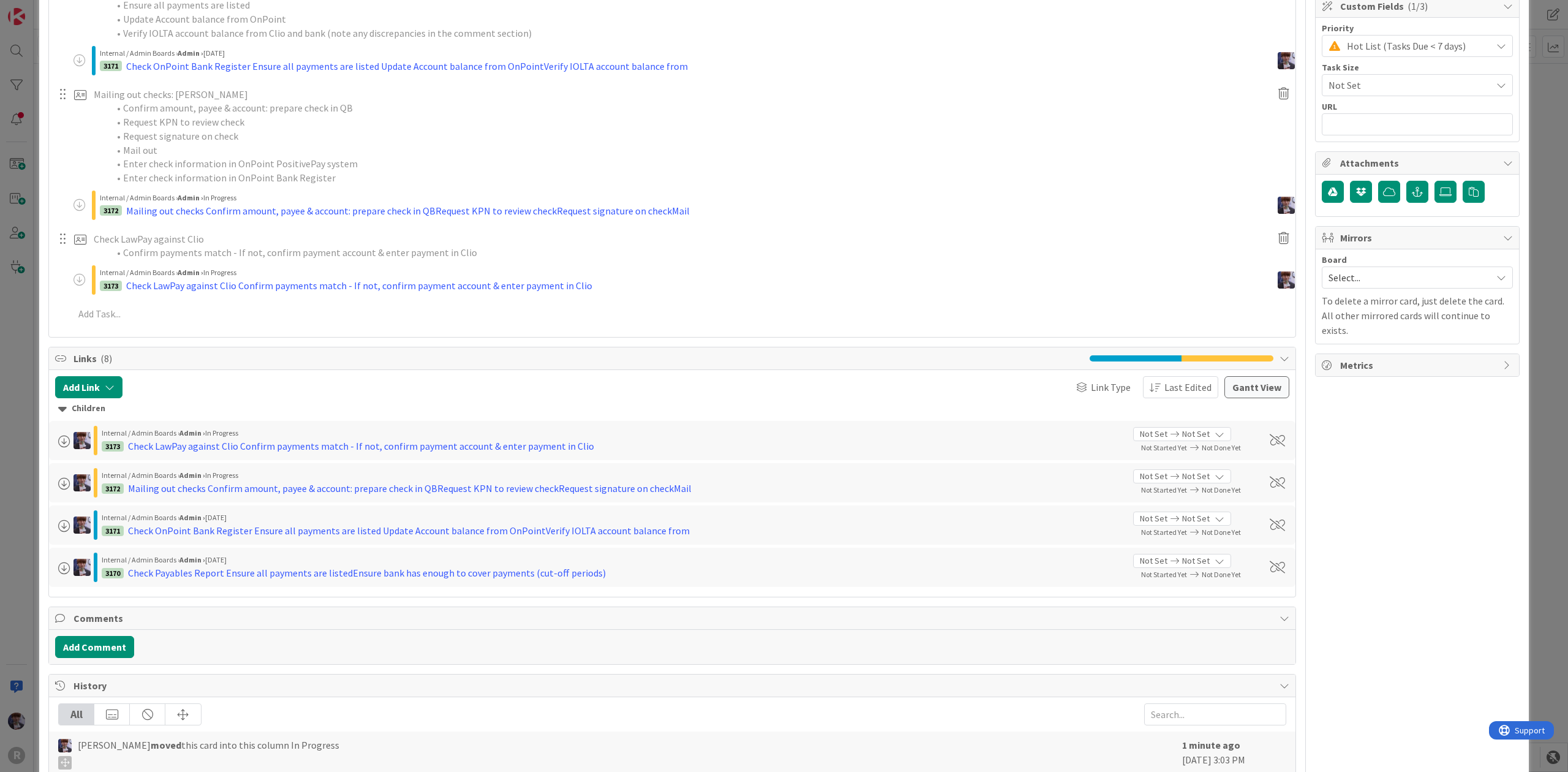
type textarea "x"
click at [13, 358] on div "ID 3169 Admin In Progress Title 22 / 128 Daily Financials [DATE] Description [P…" at bounding box center [784, 386] width 1568 height 772
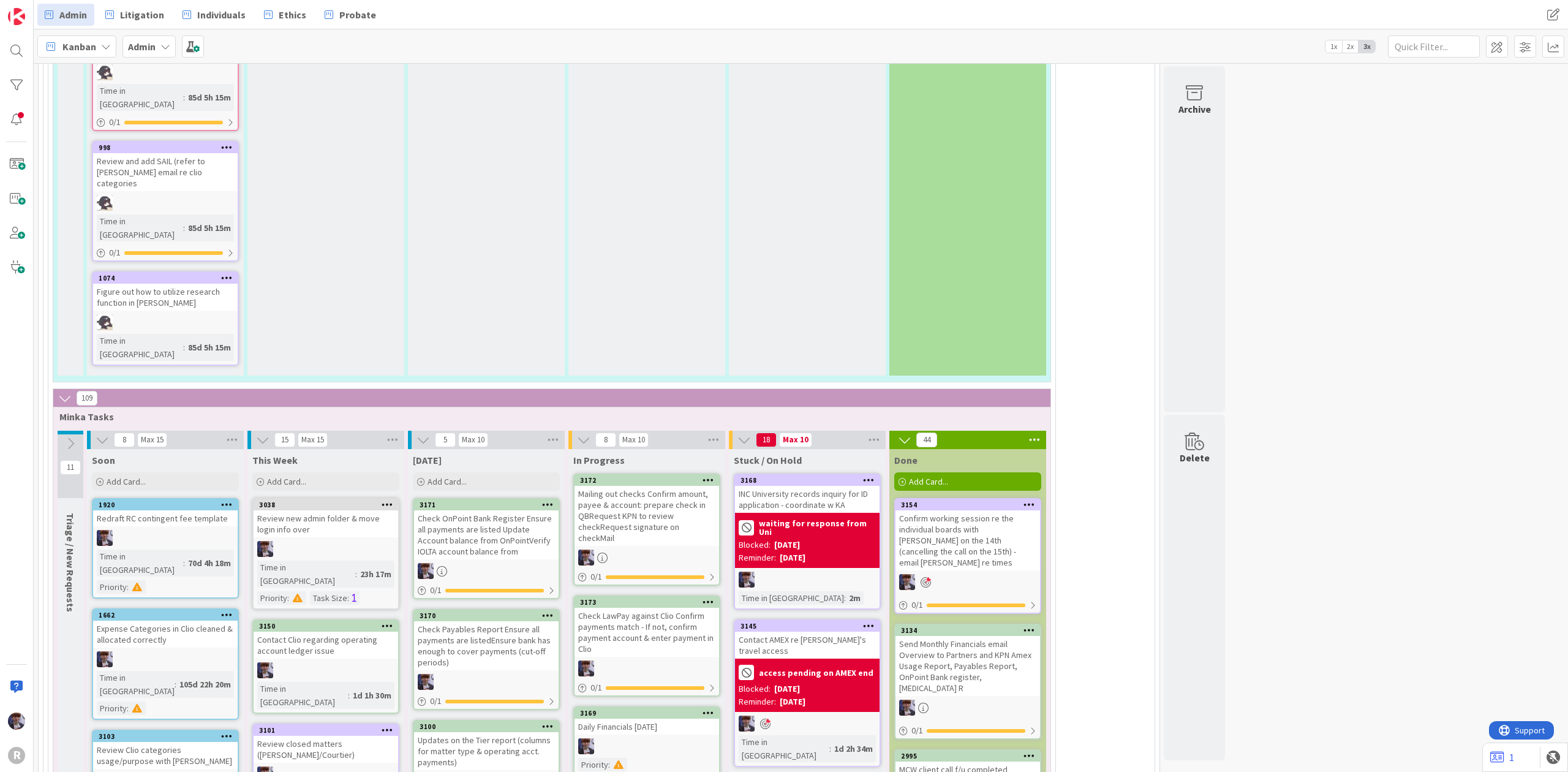
scroll to position [2696, 0]
